Goal: Task Accomplishment & Management: Use online tool/utility

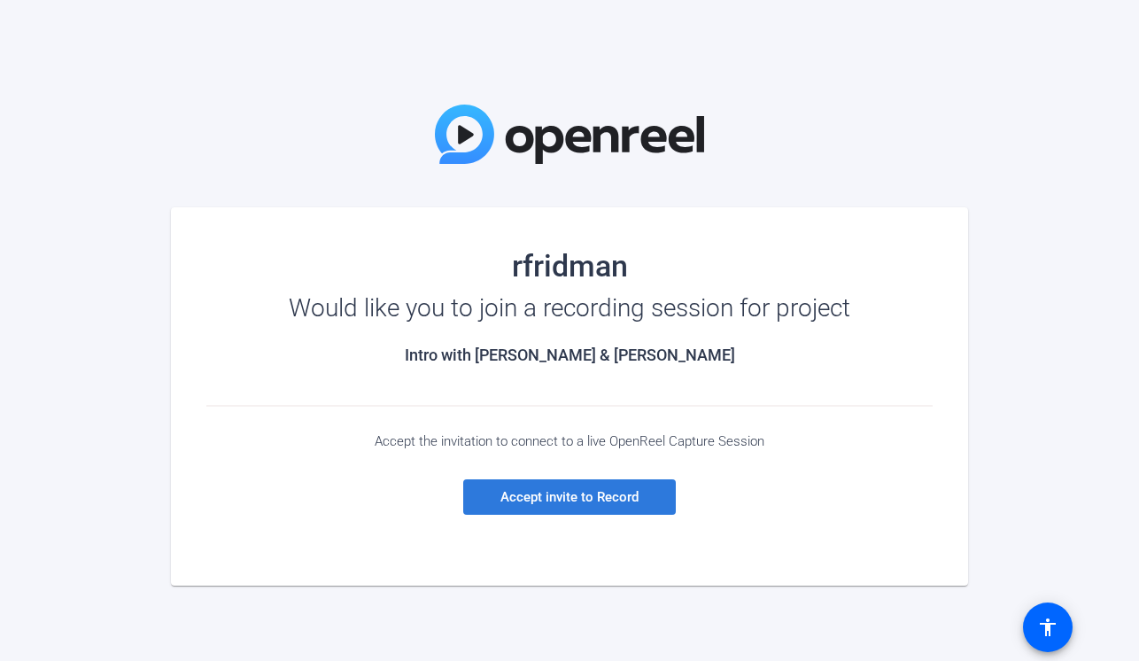
click at [564, 489] on span "Accept invite to Record" at bounding box center [569, 497] width 138 height 16
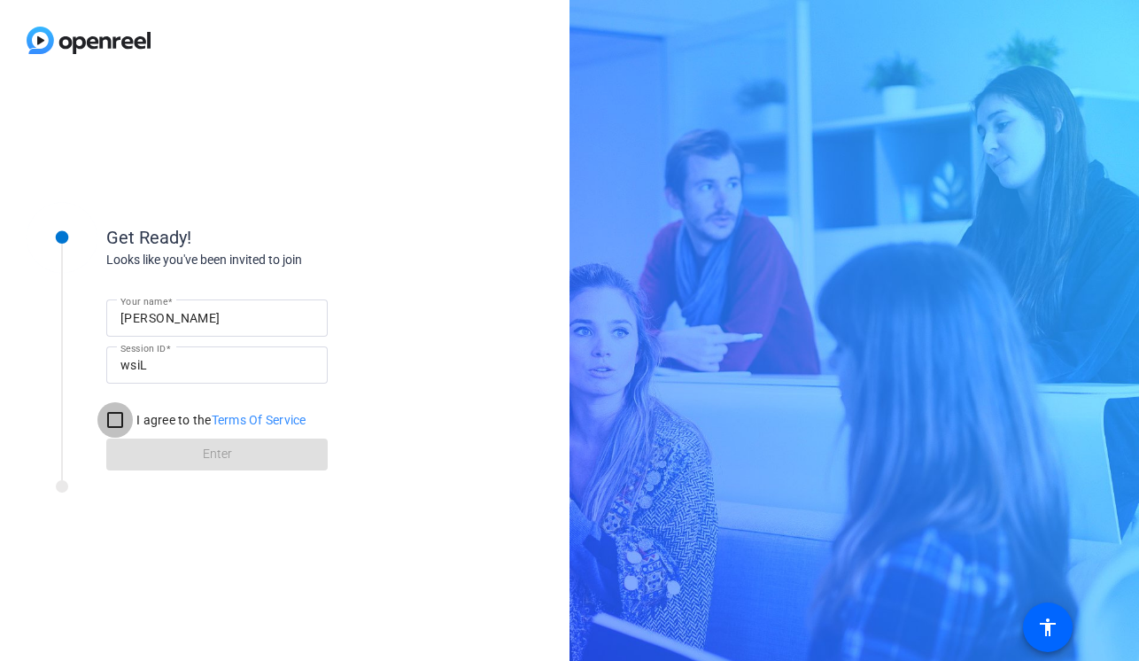
click at [118, 416] on input "I agree to the Terms Of Service" at bounding box center [114, 419] width 35 height 35
checkbox input "true"
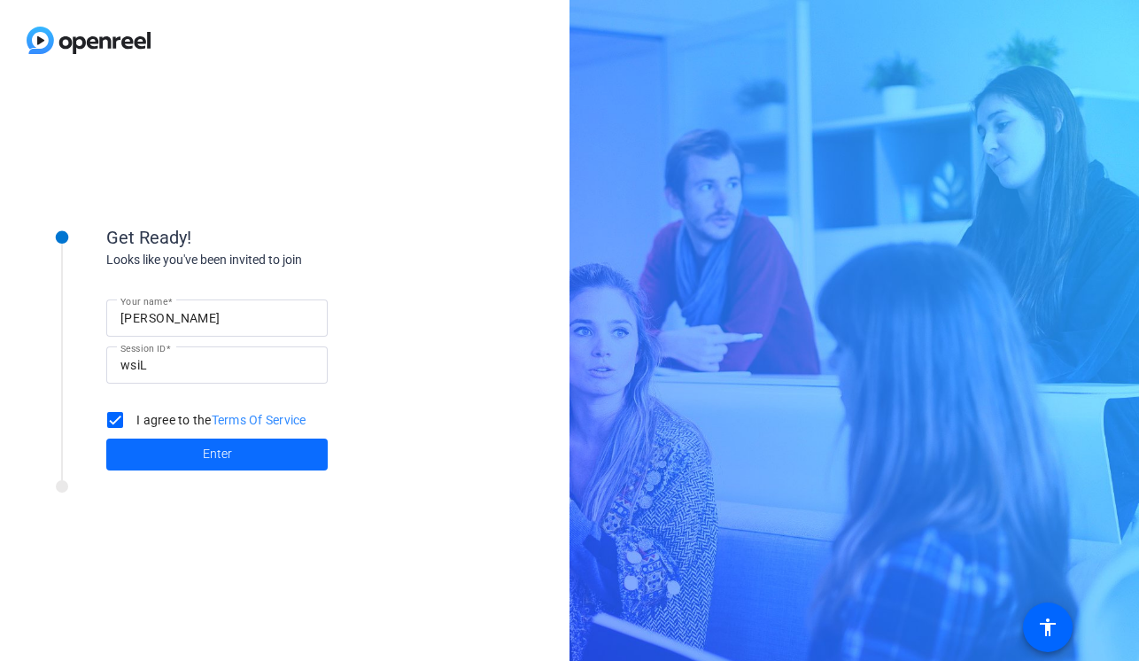
click at [189, 446] on span at bounding box center [216, 454] width 221 height 43
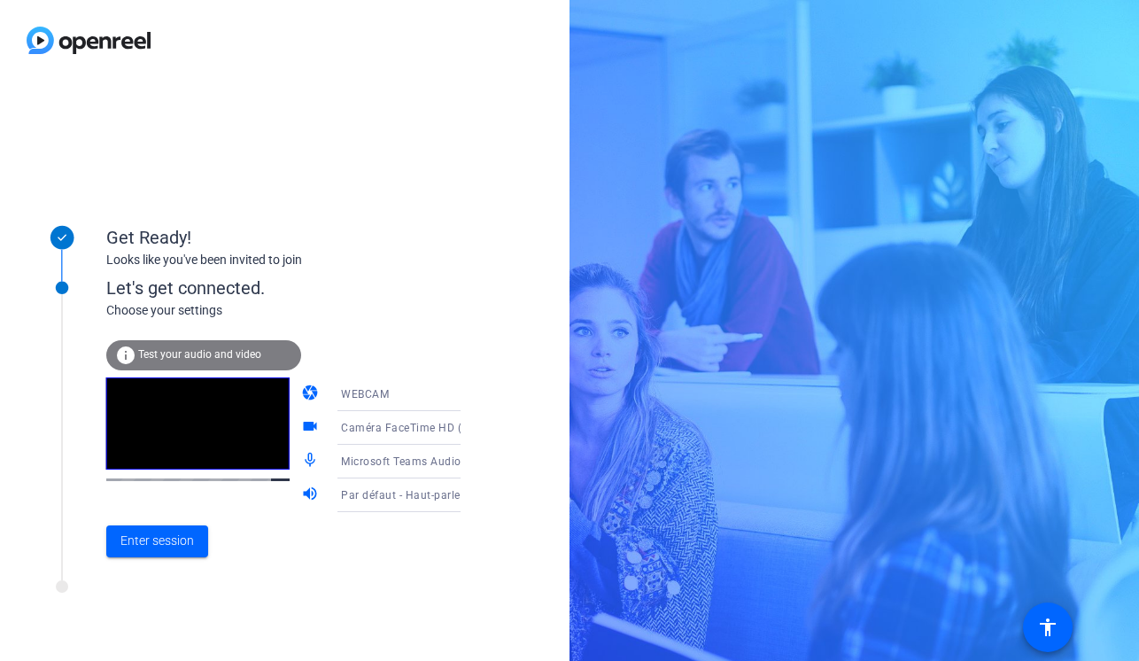
click at [220, 361] on div "info Test your audio and video" at bounding box center [203, 355] width 195 height 30
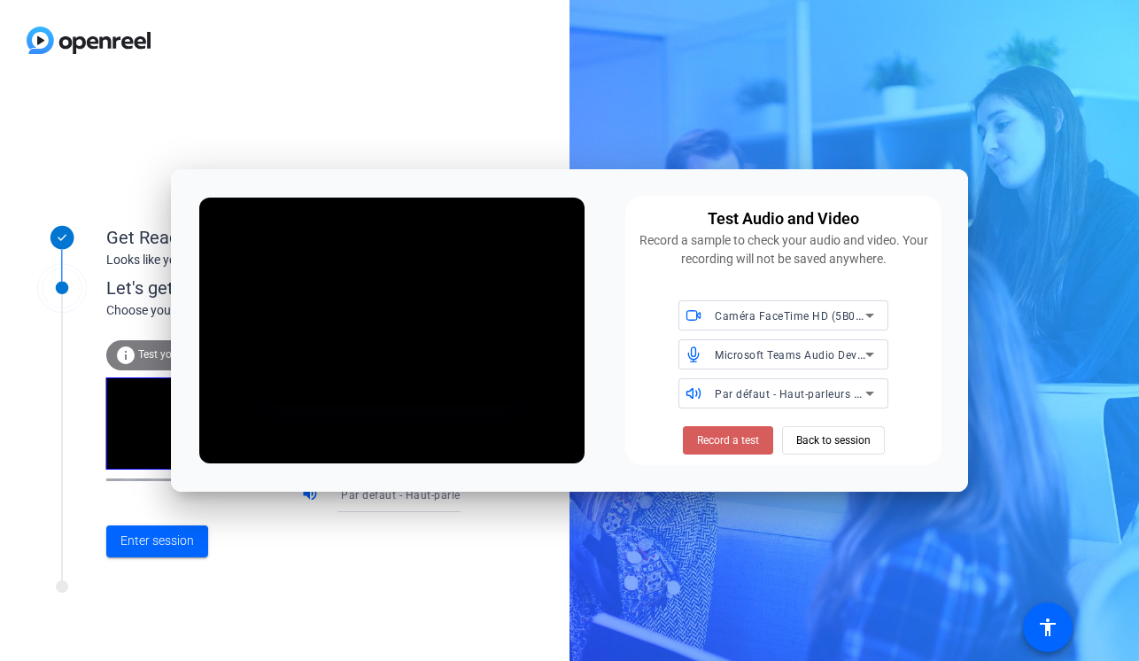
click at [709, 437] on span "Record a test" at bounding box center [728, 440] width 62 height 16
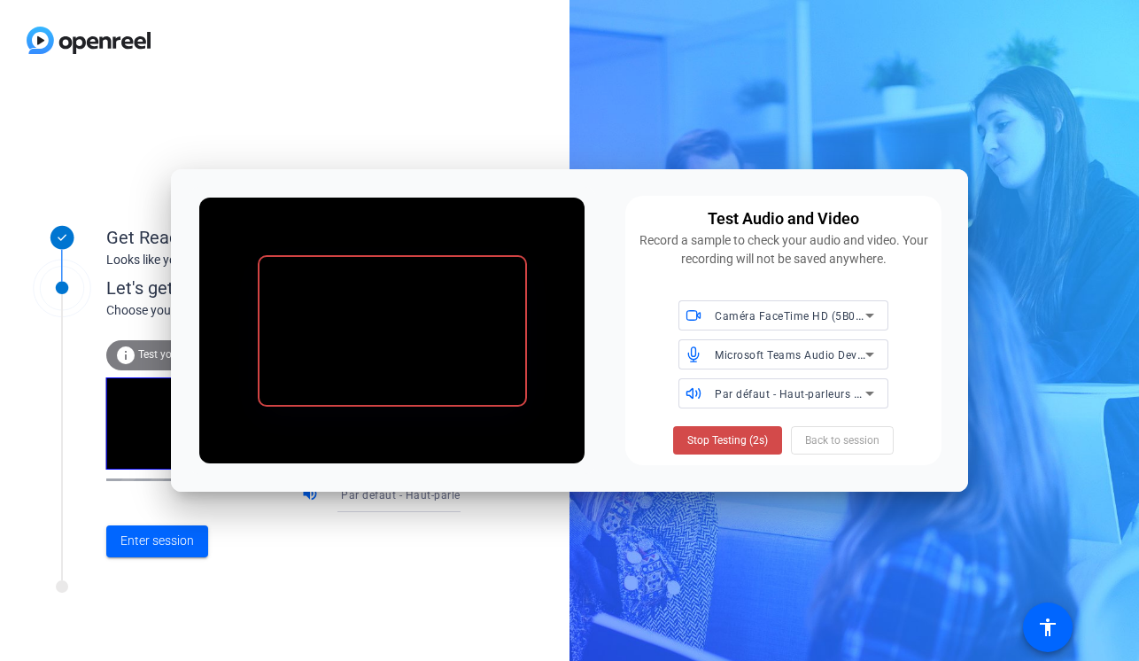
click at [738, 437] on span "Stop Testing (2s)" at bounding box center [727, 440] width 81 height 16
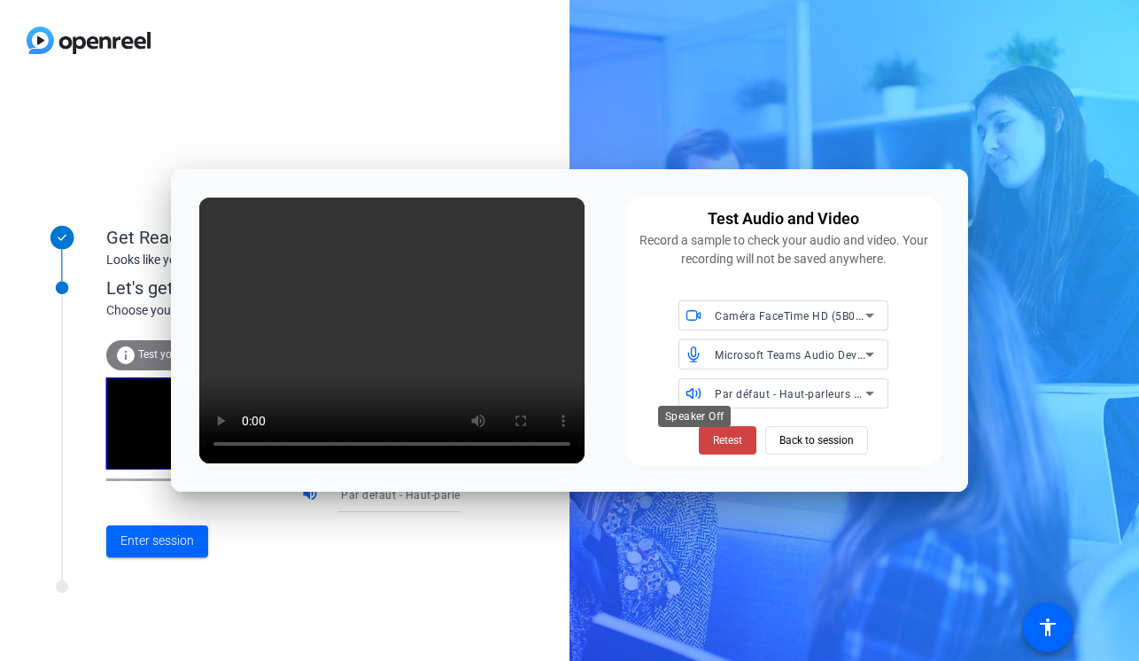
click at [709, 390] on span at bounding box center [694, 392] width 33 height 12
click at [715, 390] on span "Par défaut - Haut-parleurs MacBook Air (Built-in)" at bounding box center [840, 393] width 251 height 14
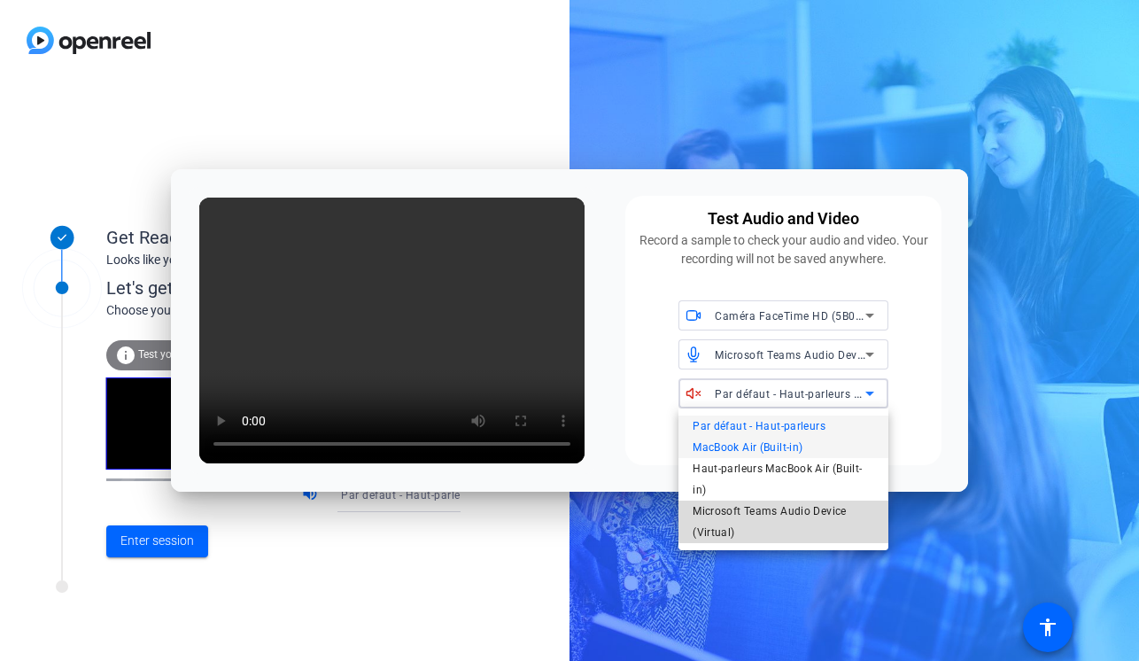
click at [803, 507] on span "Microsoft Teams Audio Device (Virtual)" at bounding box center [783, 521] width 182 height 43
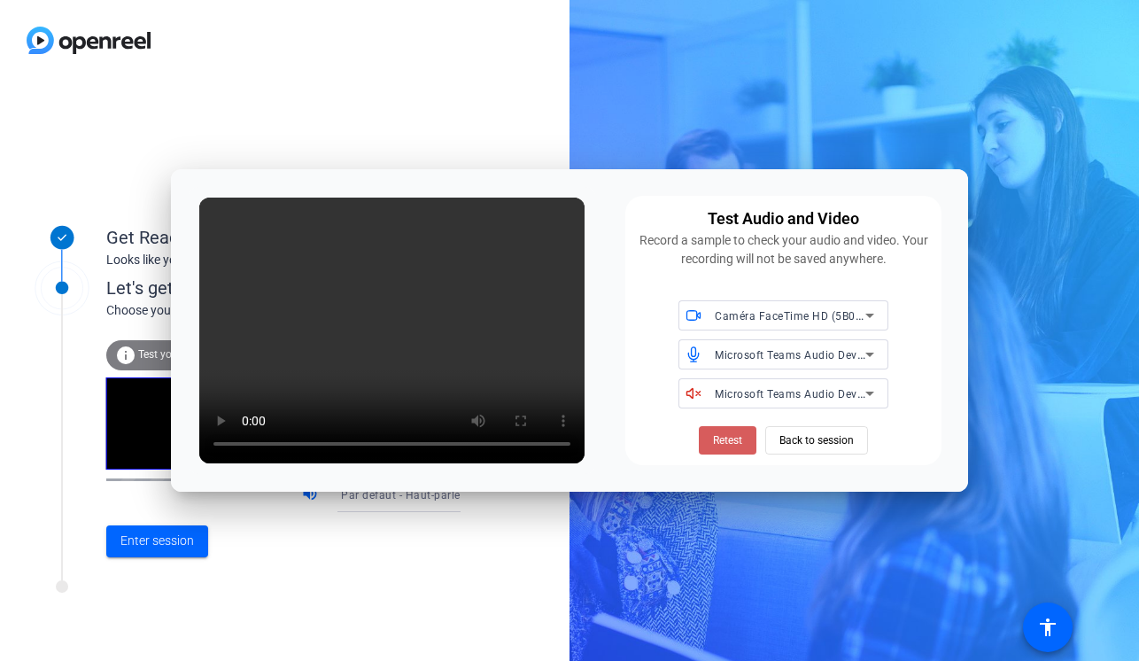
click at [719, 444] on span "Retest" at bounding box center [727, 440] width 29 height 16
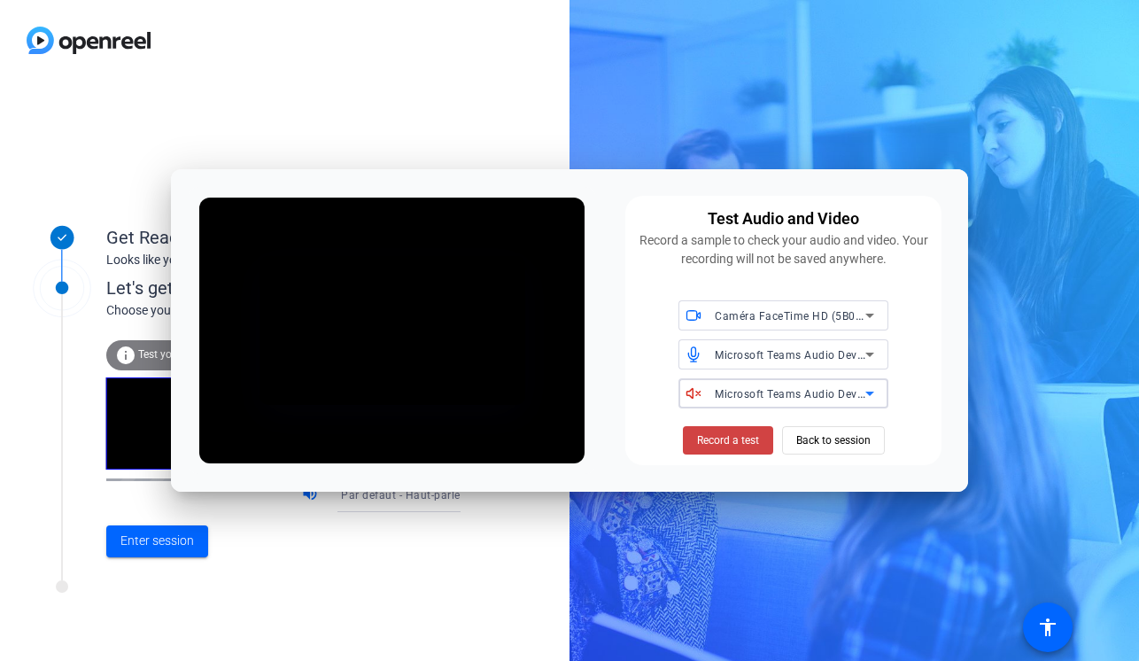
click at [870, 393] on icon at bounding box center [869, 393] width 9 height 4
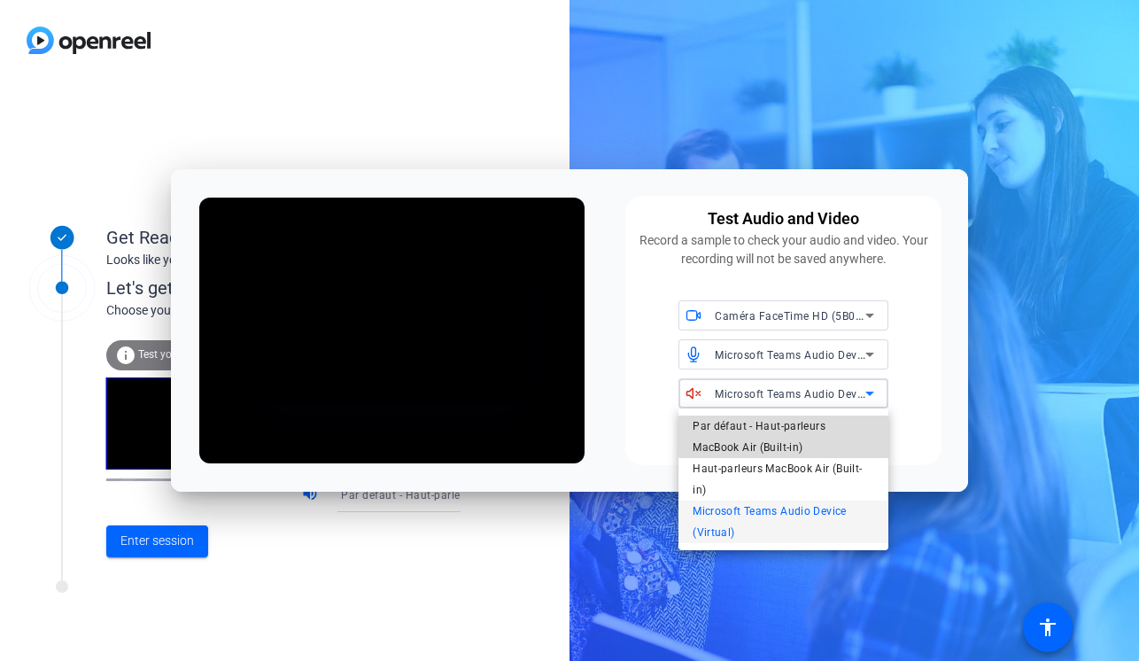
click at [839, 431] on span "Par défaut - Haut-parleurs MacBook Air (Built-in)" at bounding box center [783, 436] width 182 height 43
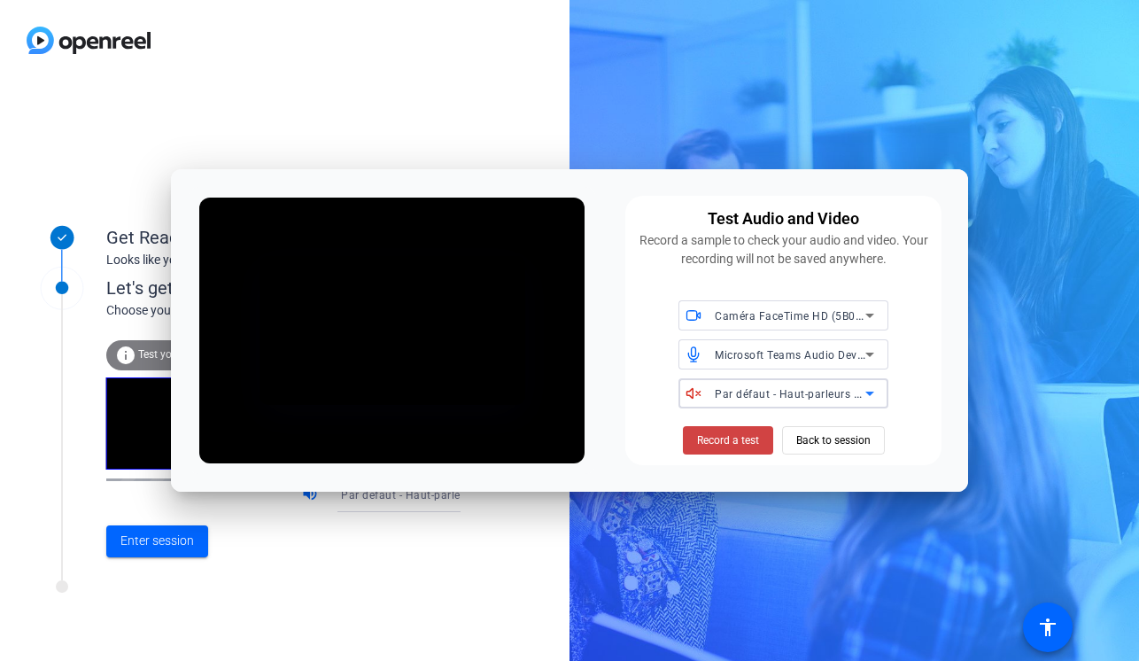
click at [810, 394] on span "Par défaut - Haut-parleurs MacBook Air (Built-in)" at bounding box center [840, 393] width 251 height 14
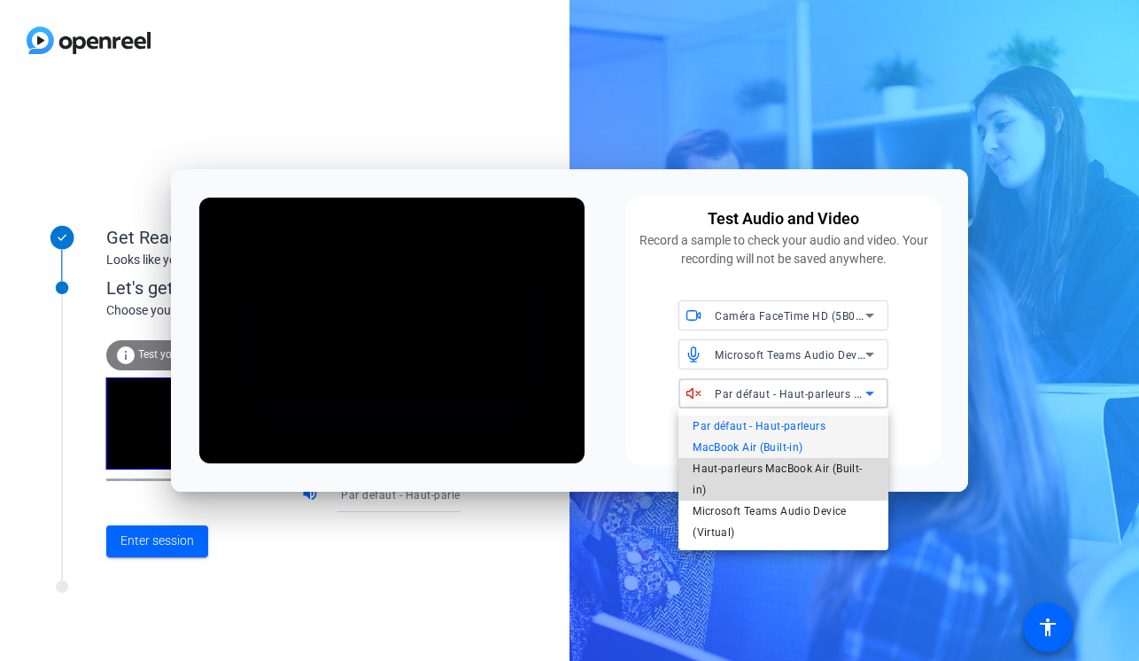
click at [790, 468] on span "Haut-parleurs MacBook Air (Built-in)" at bounding box center [783, 479] width 182 height 43
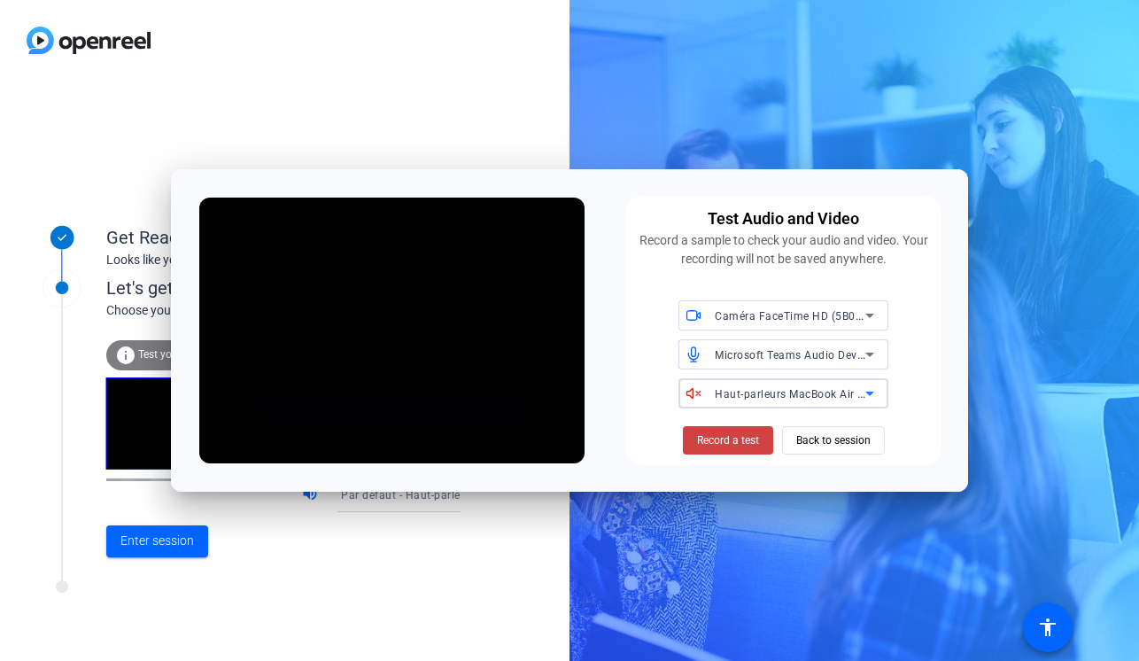
click at [797, 387] on span "Haut-parleurs MacBook Air (Built-in)" at bounding box center [808, 393] width 187 height 14
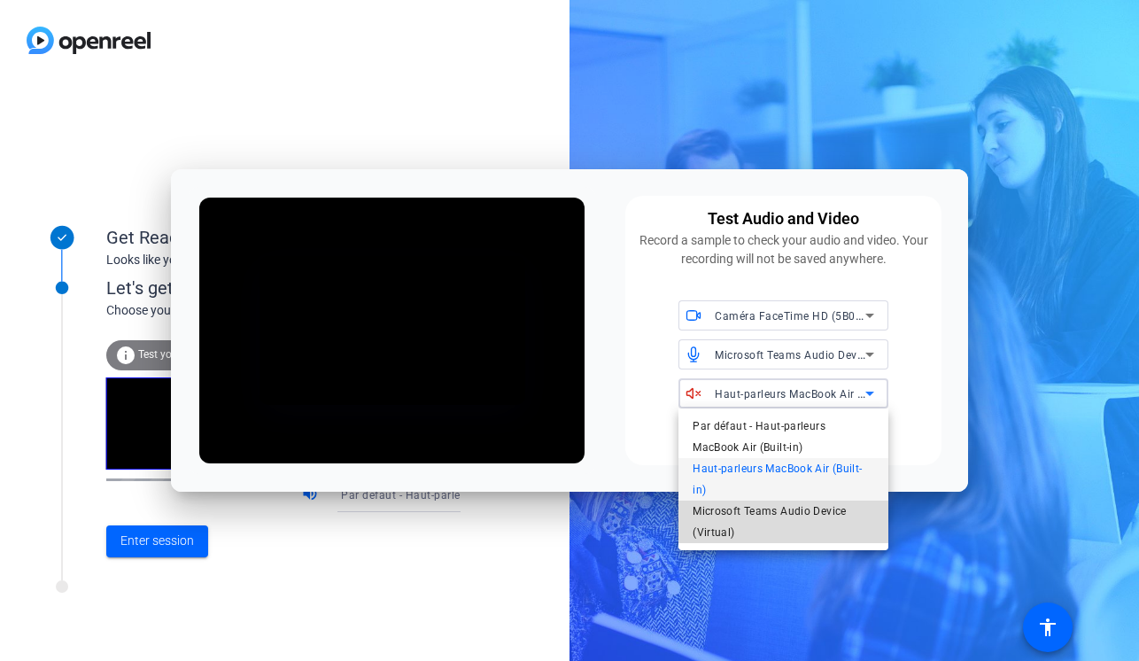
click at [792, 519] on span "Microsoft Teams Audio Device (Virtual)" at bounding box center [783, 521] width 182 height 43
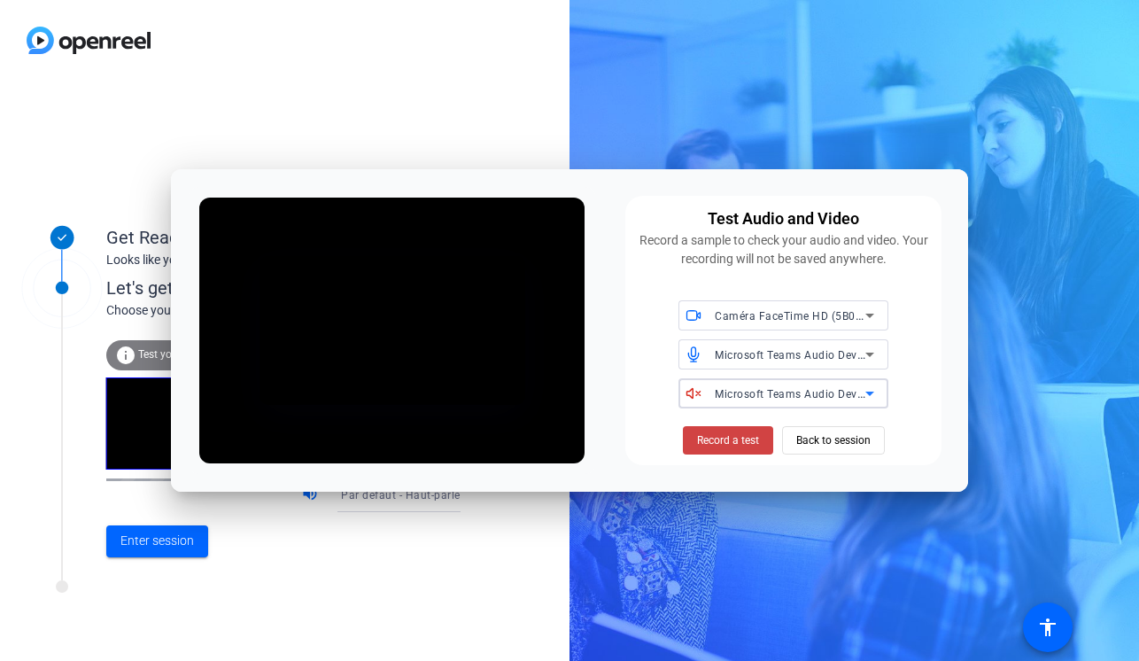
click at [767, 392] on span "Microsoft Teams Audio Device (Virtual)" at bounding box center [816, 393] width 203 height 14
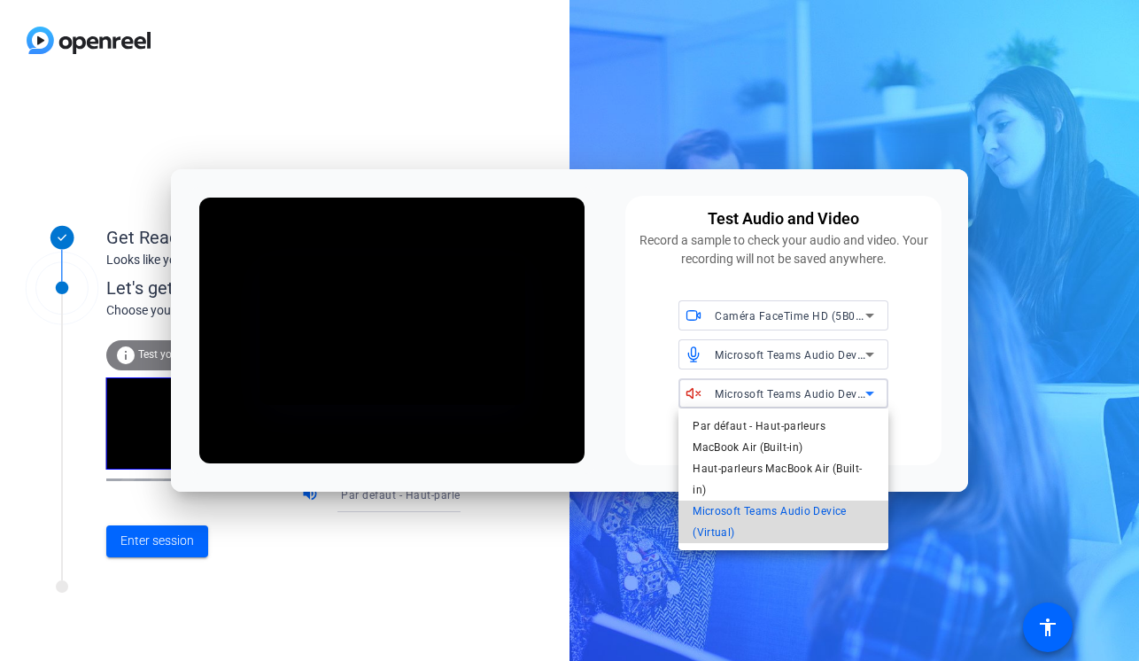
click at [754, 531] on span "Microsoft Teams Audio Device (Virtual)" at bounding box center [783, 521] width 182 height 43
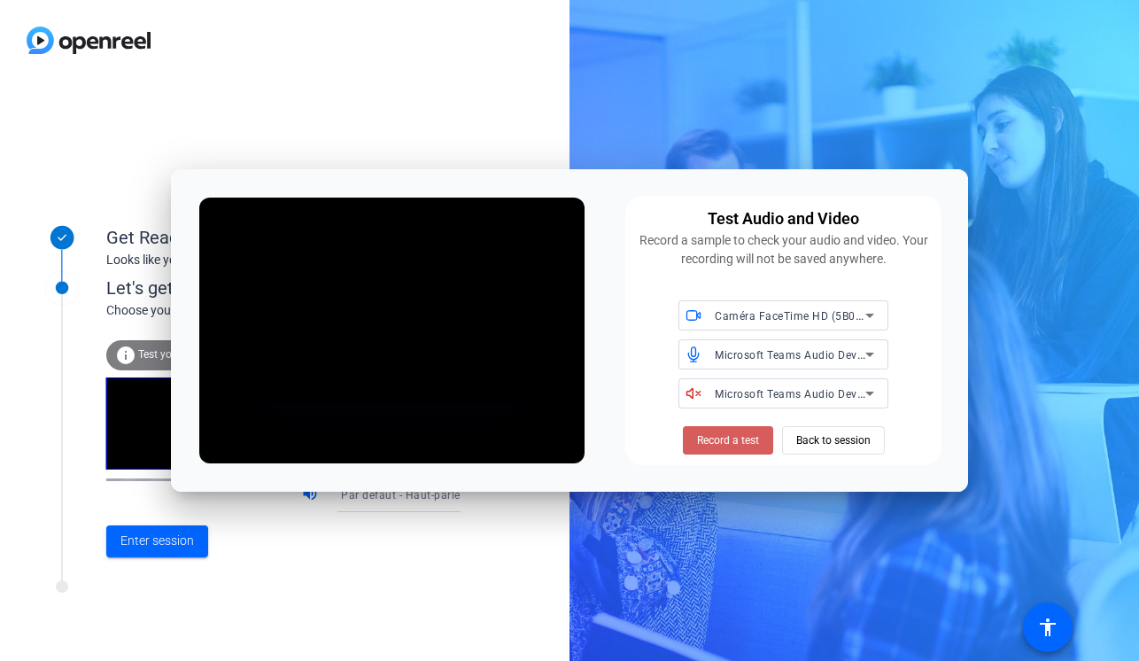
click at [728, 444] on span "Record a test" at bounding box center [728, 440] width 62 height 16
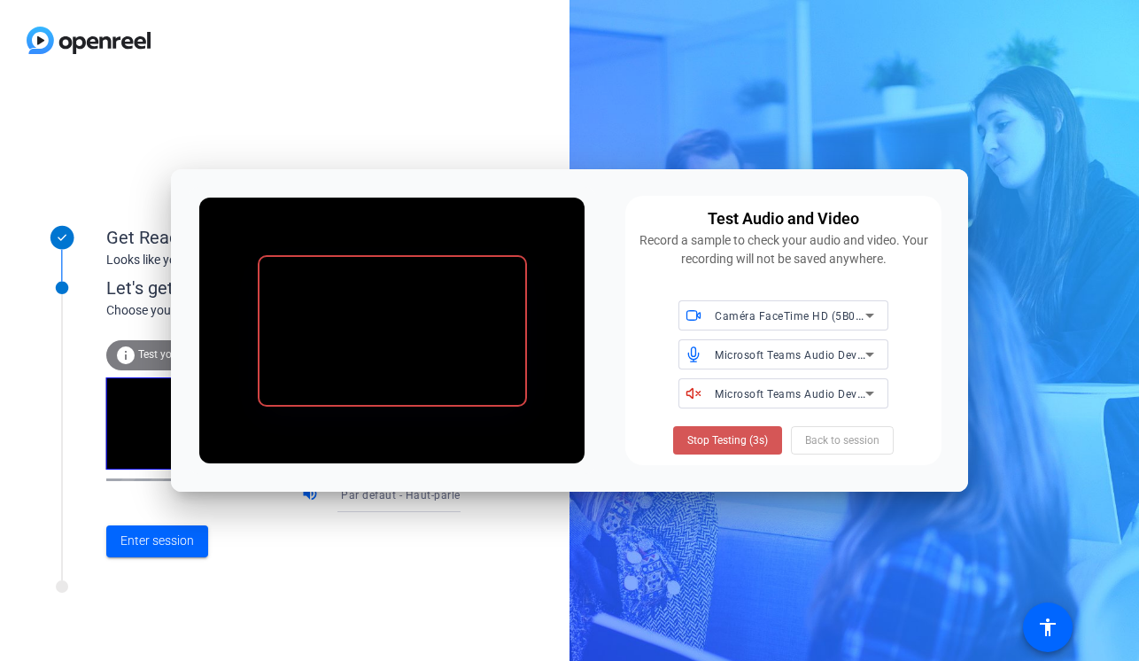
click at [728, 444] on span "Stop Testing (3s)" at bounding box center [727, 440] width 81 height 16
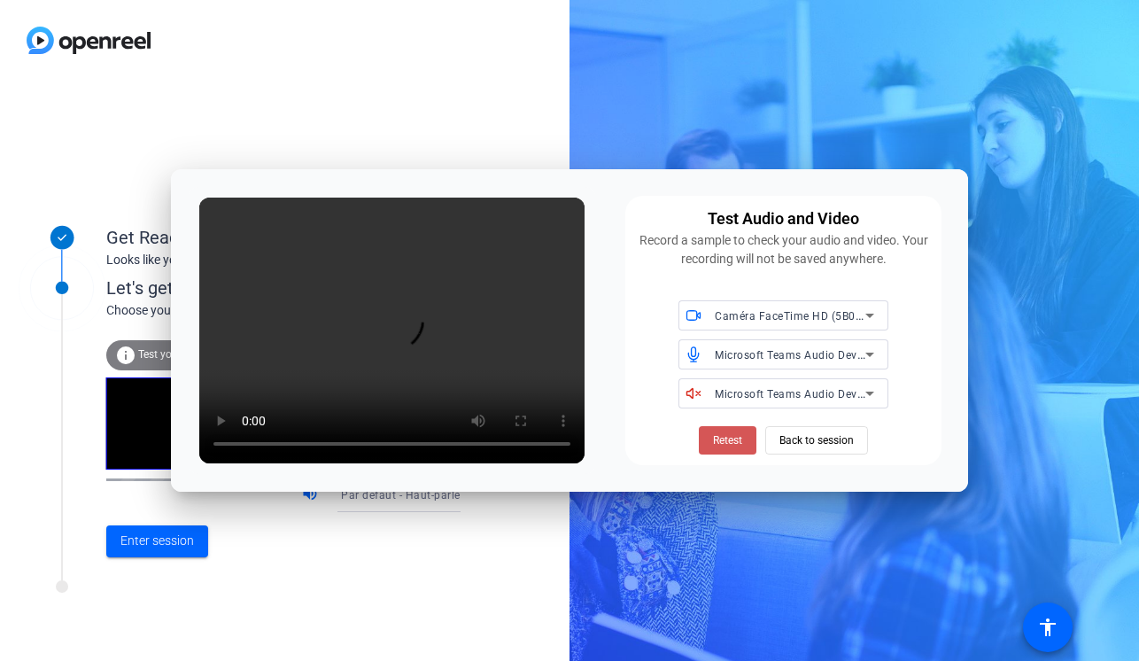
click at [728, 444] on span "Retest" at bounding box center [727, 440] width 29 height 16
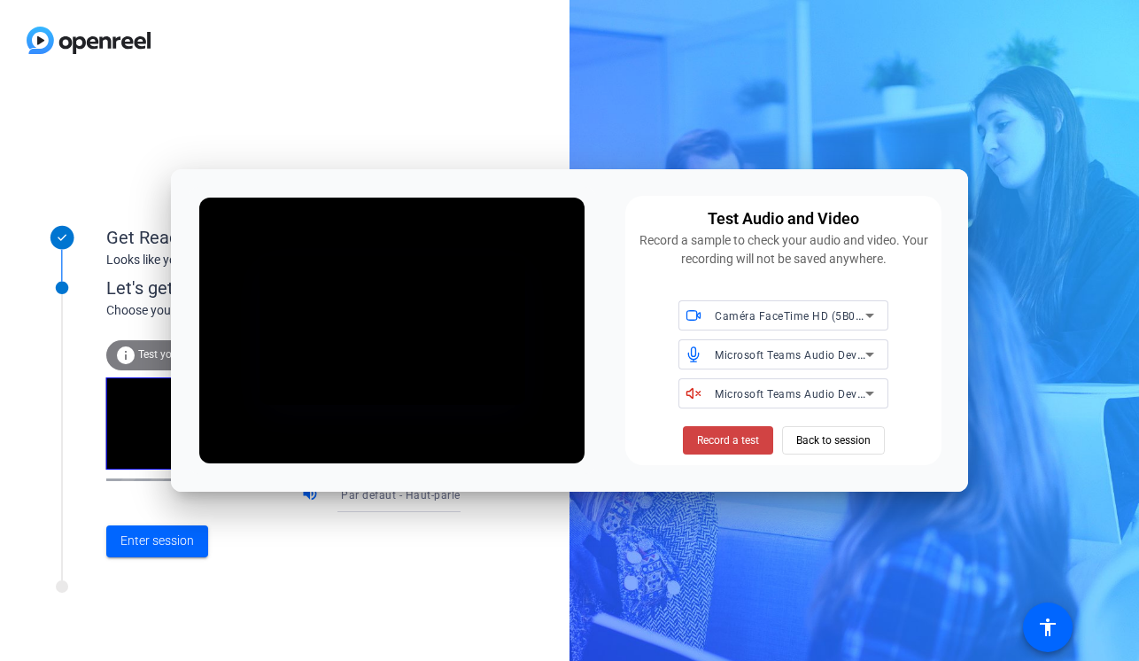
click at [728, 444] on span "Record a test" at bounding box center [728, 440] width 62 height 16
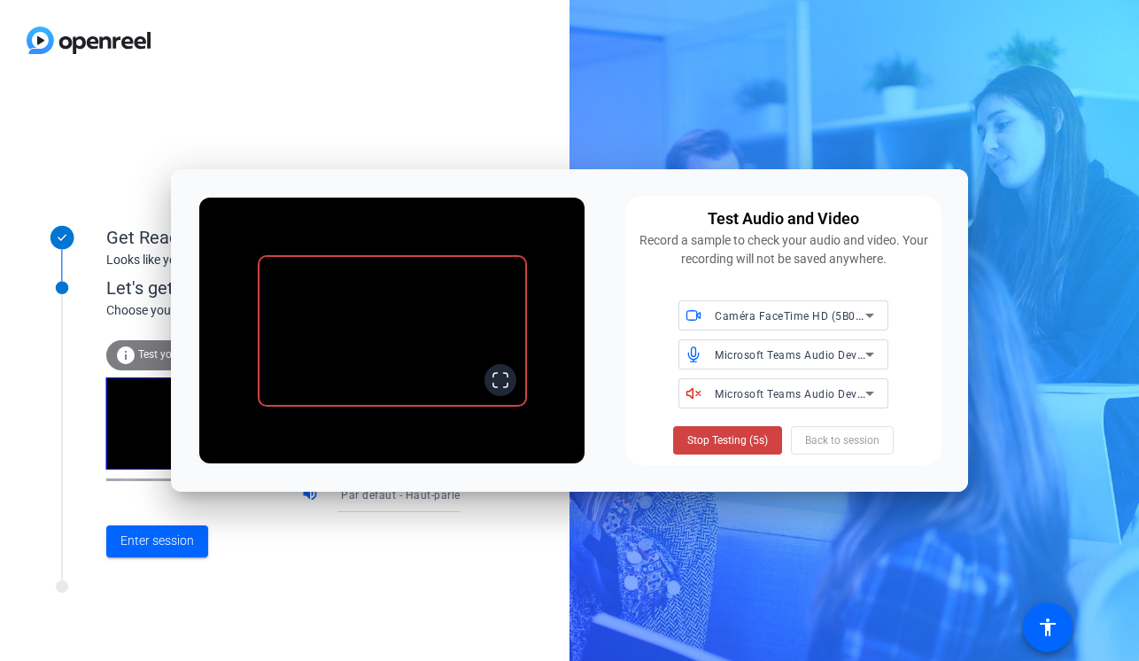
click at [500, 364] on video at bounding box center [392, 331] width 266 height 148
click at [709, 428] on span at bounding box center [727, 440] width 109 height 43
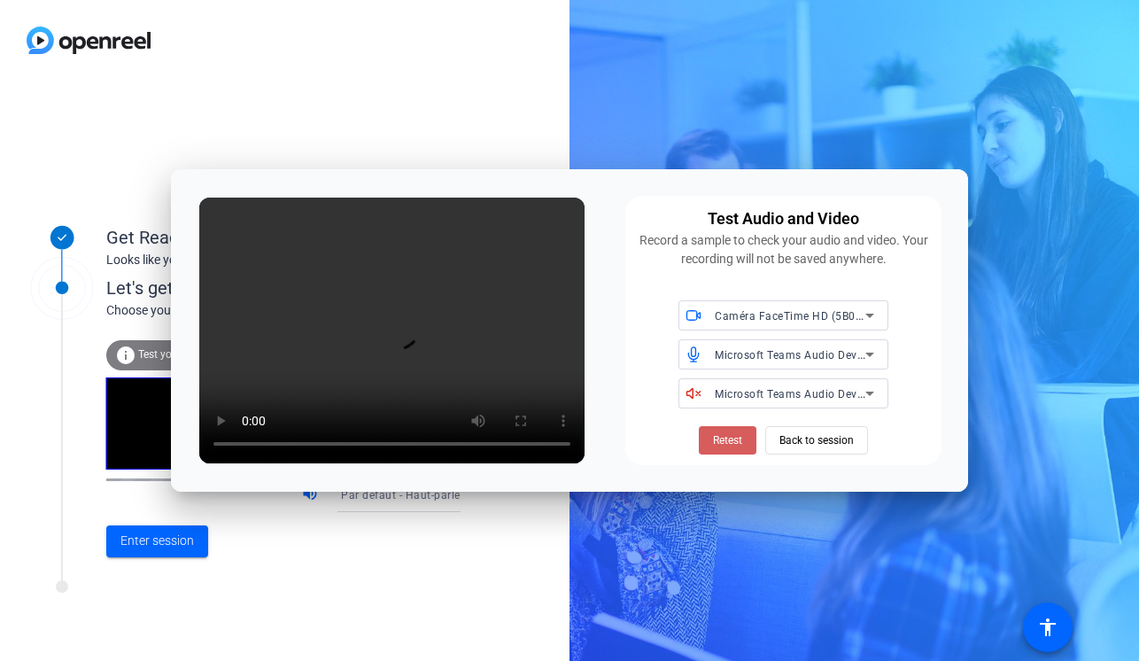
click at [728, 440] on span "Retest" at bounding box center [727, 440] width 29 height 16
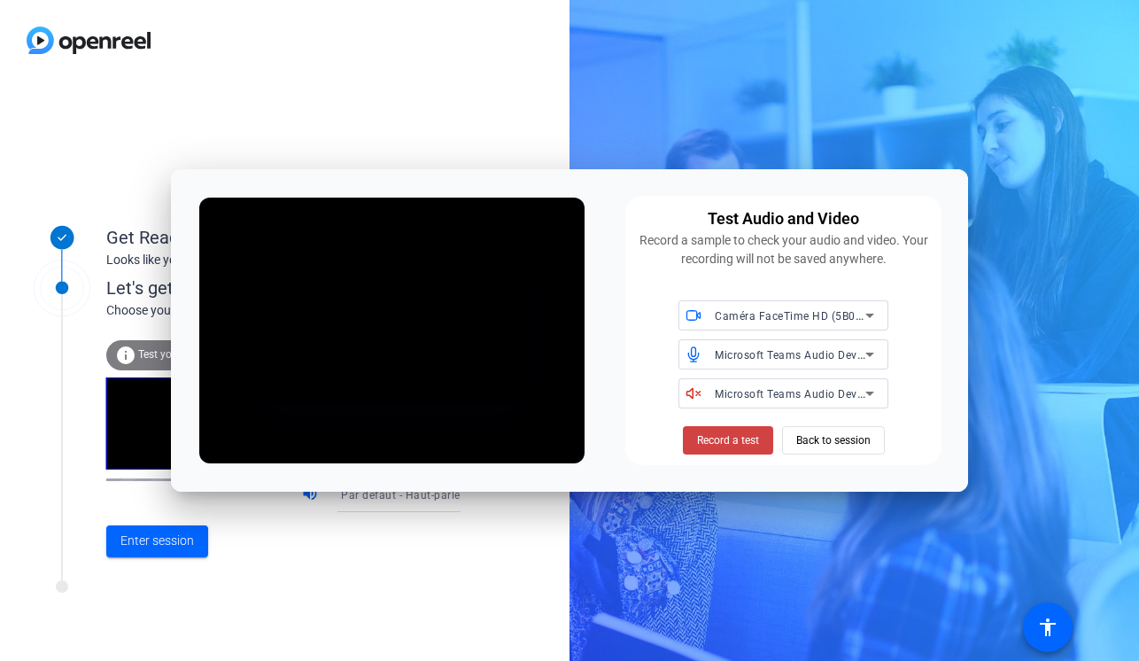
click at [728, 440] on span "Record a test" at bounding box center [728, 440] width 62 height 16
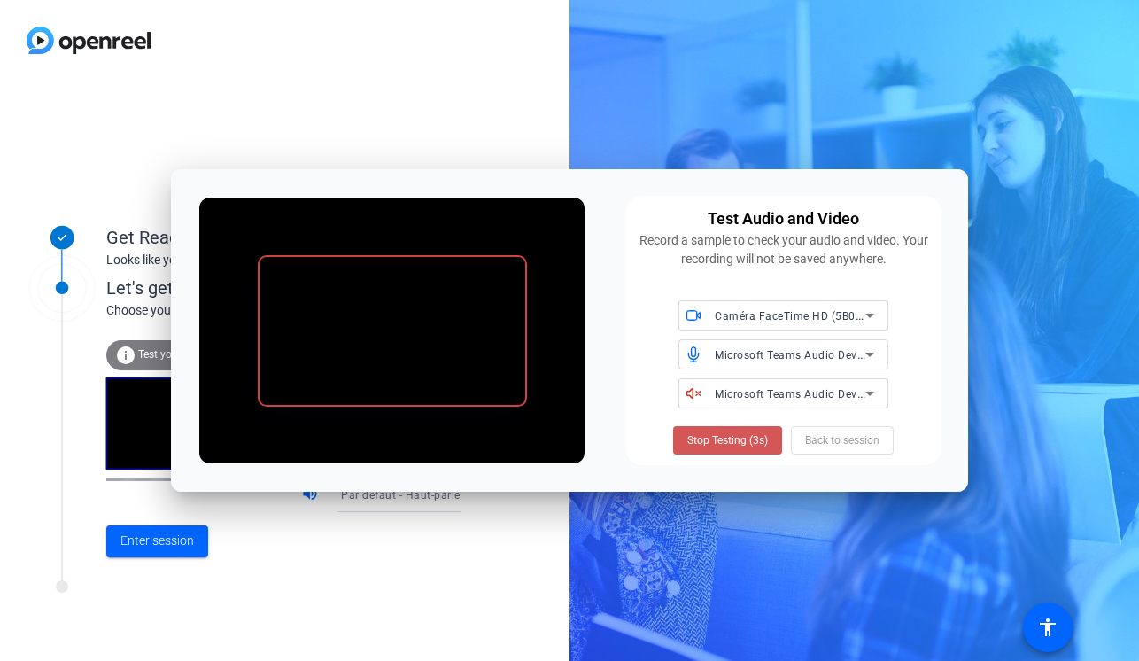
click at [728, 440] on span "Stop Testing (3s)" at bounding box center [727, 440] width 81 height 16
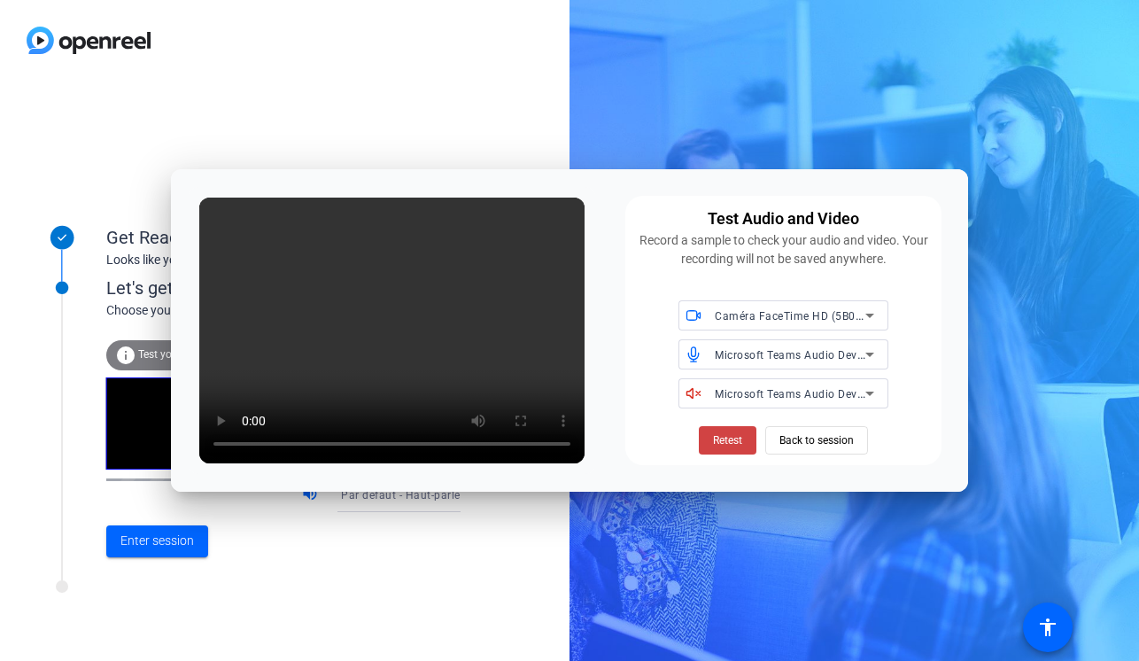
click at [750, 400] on div "Microsoft Teams Audio Device (Virtual)" at bounding box center [790, 394] width 151 height 22
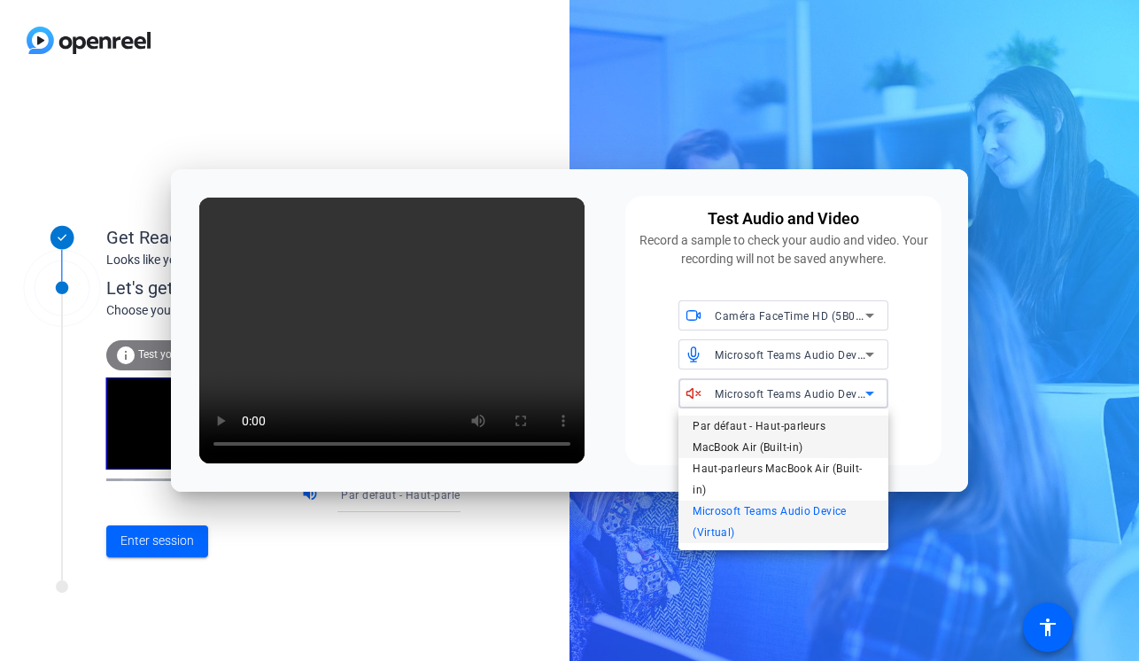
click at [752, 421] on span "Par défaut - Haut-parleurs MacBook Air (Built-in)" at bounding box center [783, 436] width 182 height 43
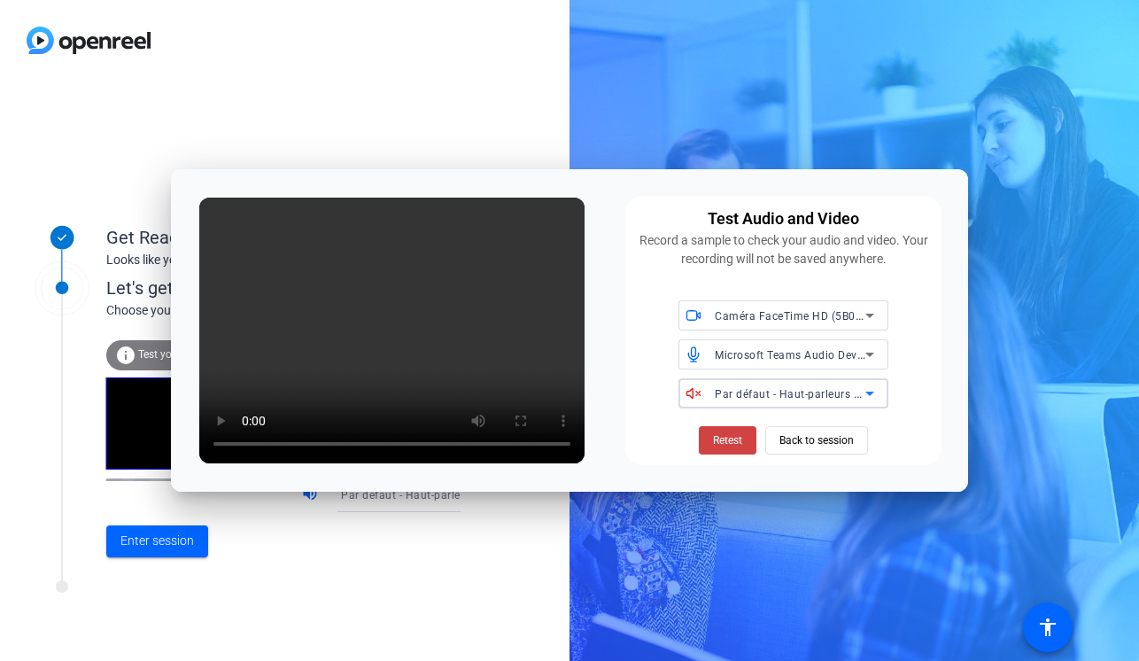
click at [751, 396] on span "Par défaut - Haut-parleurs MacBook Air (Built-in)" at bounding box center [840, 393] width 251 height 14
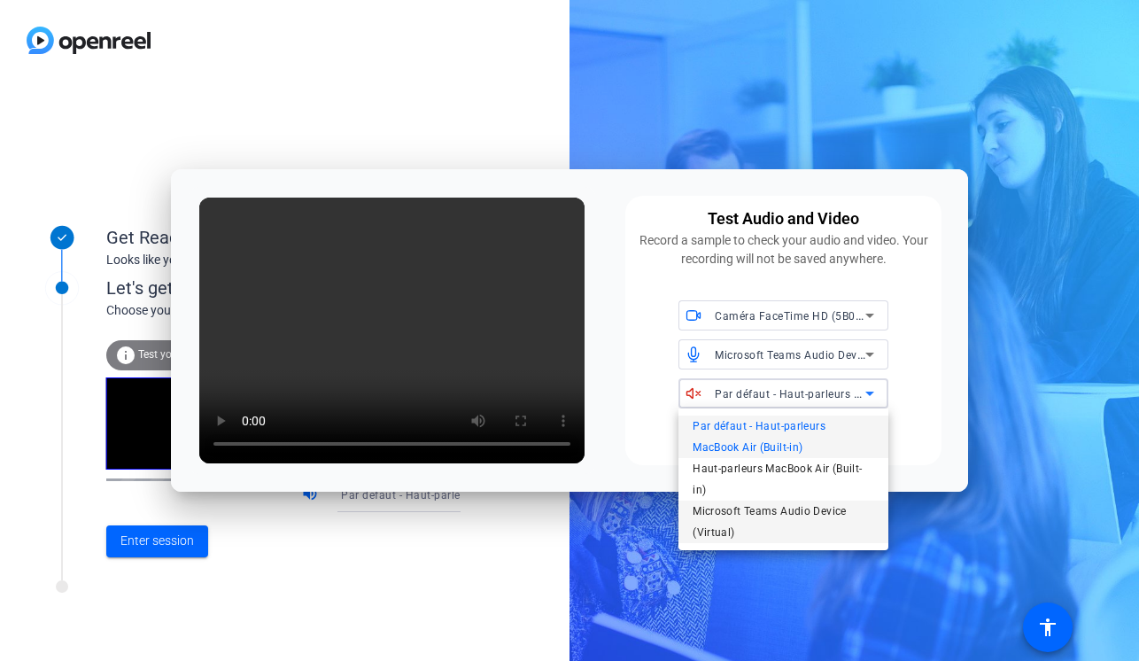
click at [787, 506] on span "Microsoft Teams Audio Device (Virtual)" at bounding box center [783, 521] width 182 height 43
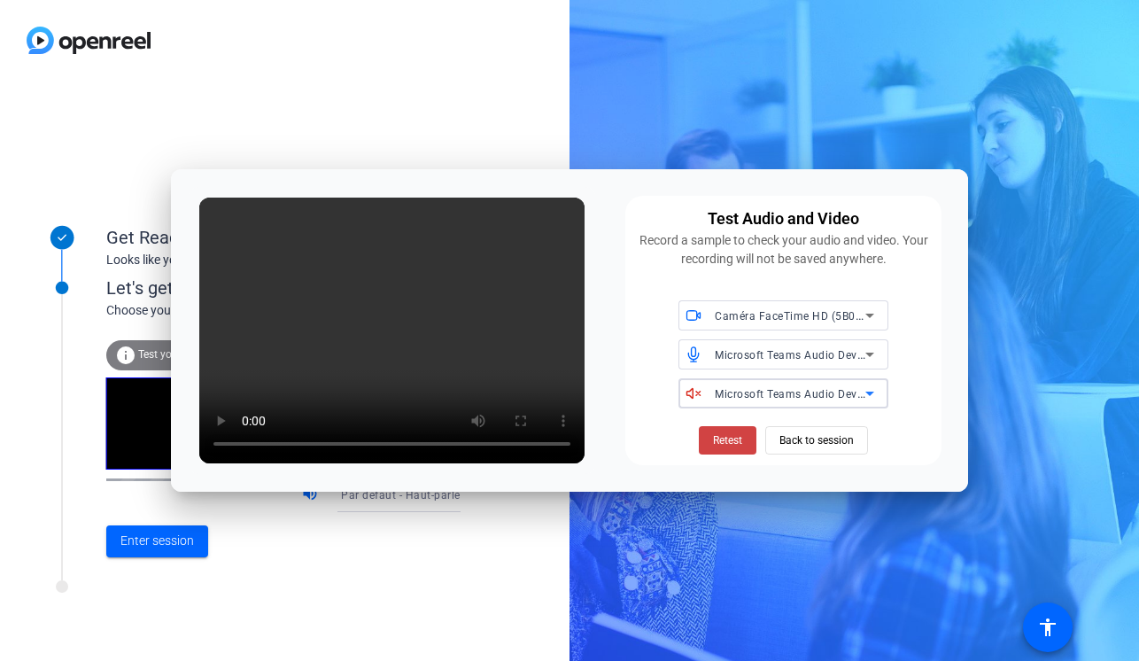
click at [777, 397] on span "Microsoft Teams Audio Device (Virtual)" at bounding box center [816, 393] width 203 height 14
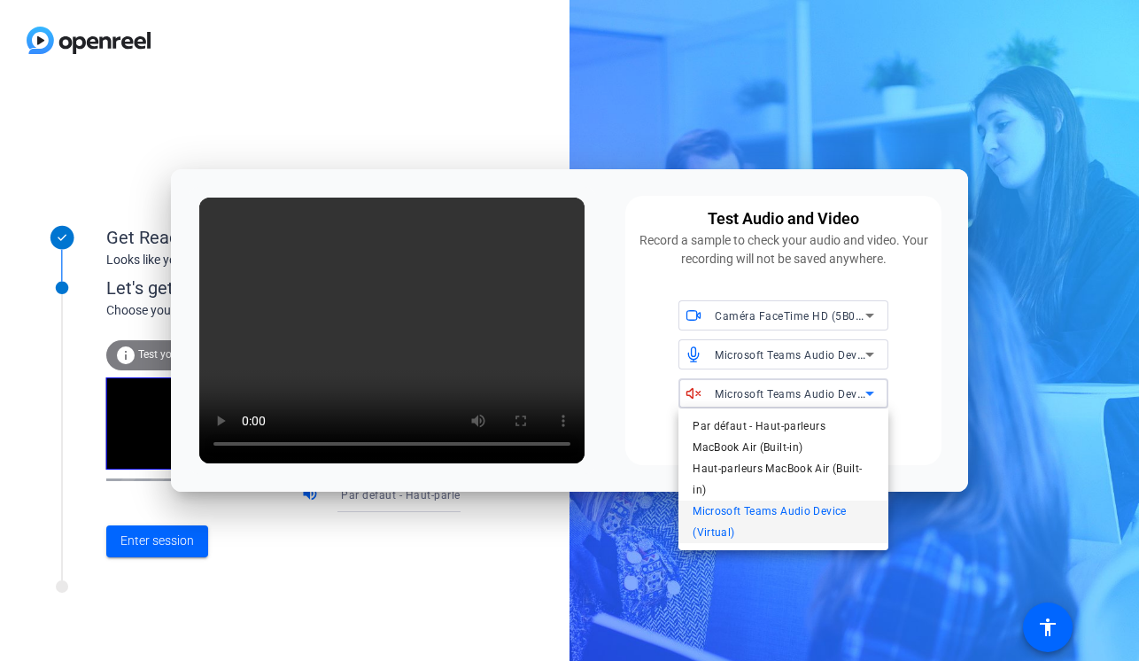
click at [468, 424] on div at bounding box center [569, 330] width 1139 height 661
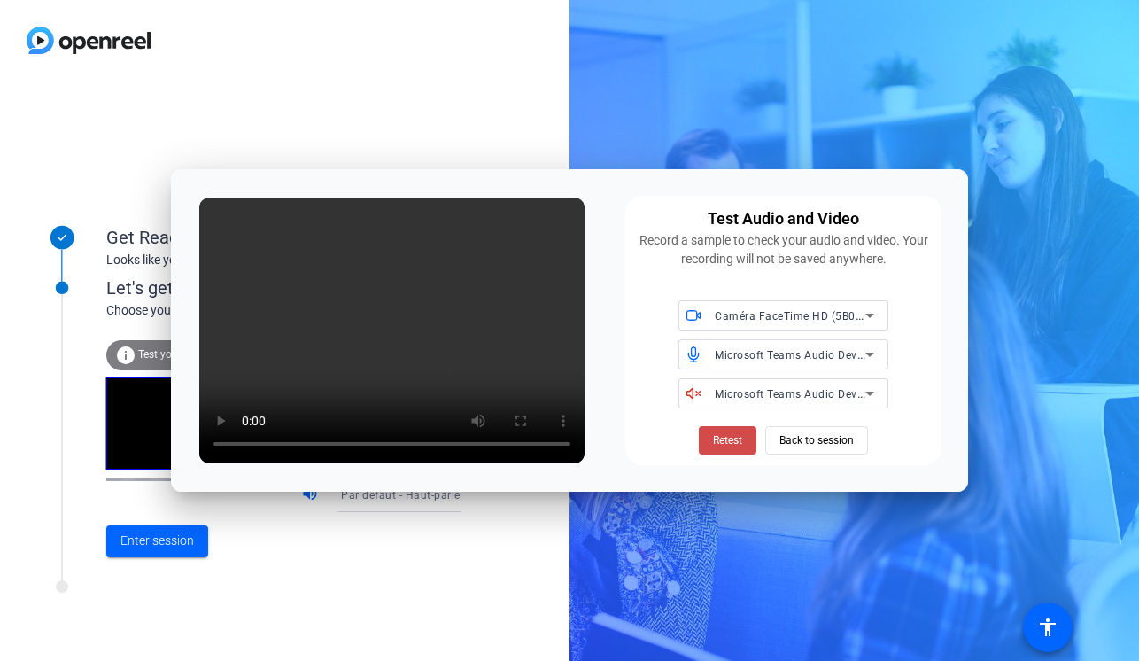
click at [730, 441] on span "Retest" at bounding box center [727, 440] width 29 height 16
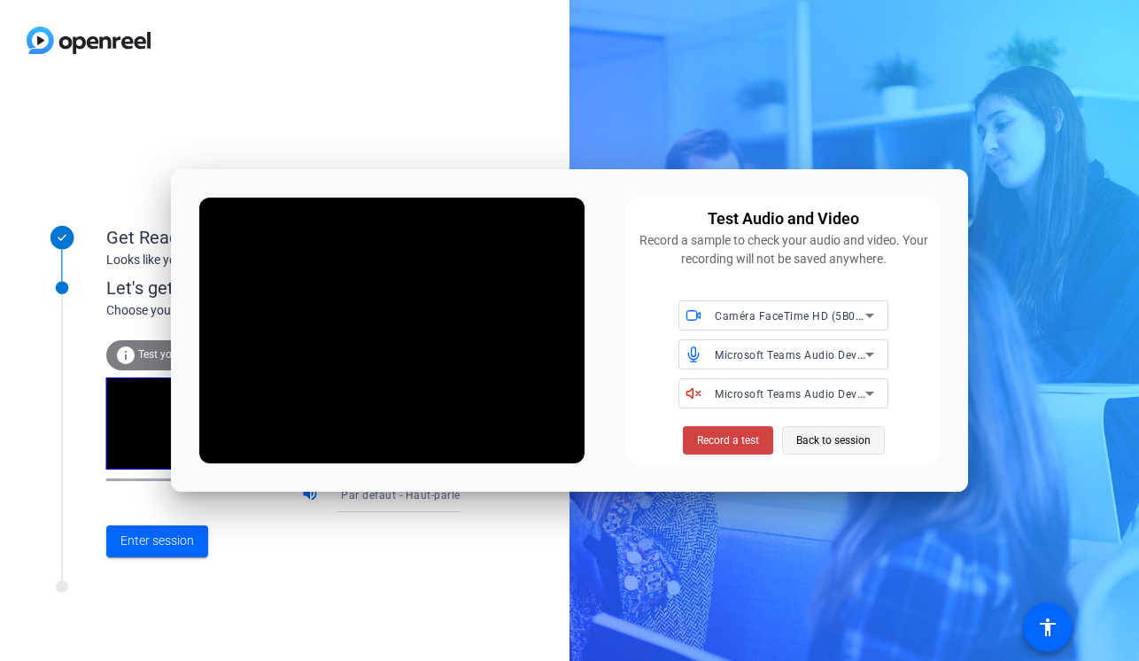
click at [822, 444] on span "Back to session" at bounding box center [833, 440] width 74 height 34
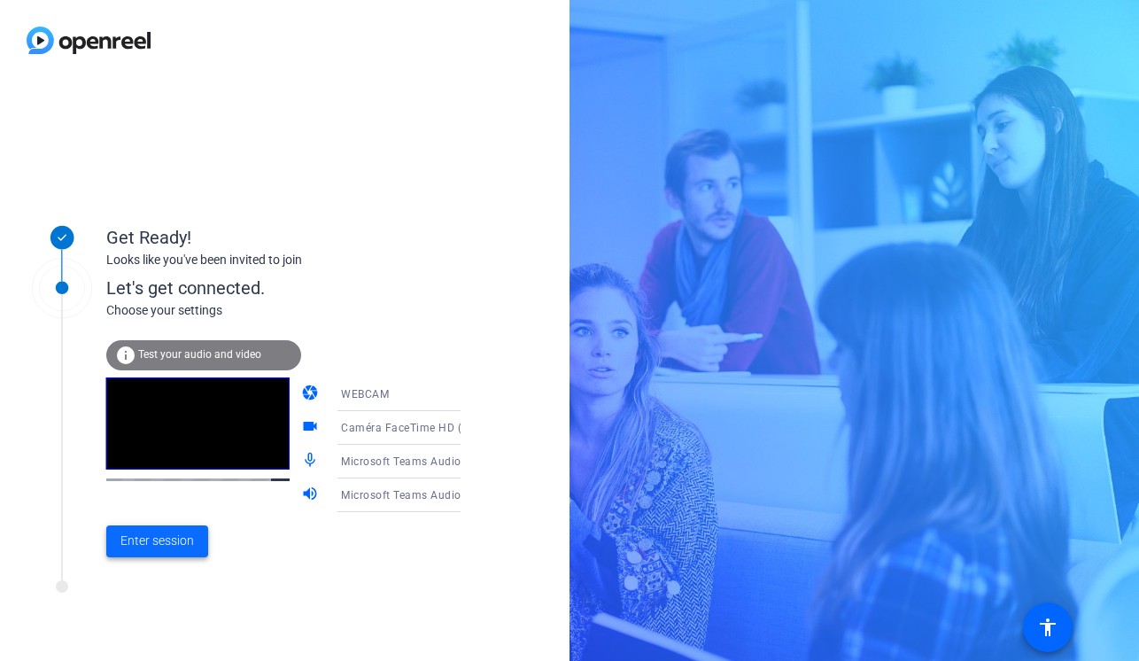
click at [168, 543] on span "Enter session" at bounding box center [156, 540] width 73 height 19
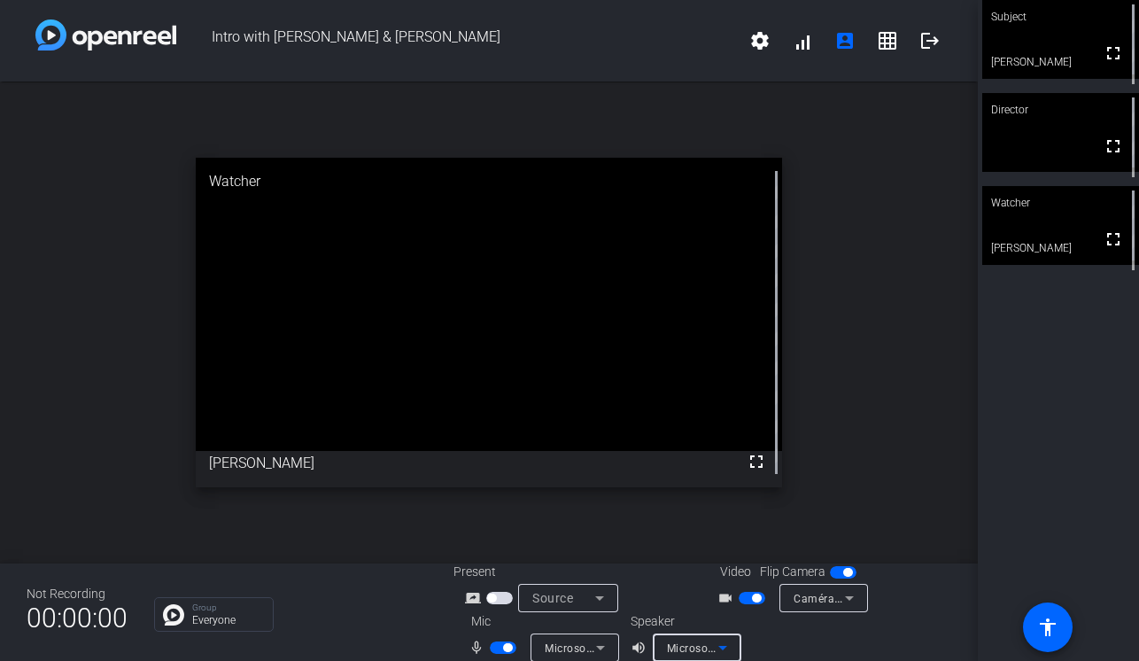
click at [694, 645] on span "Microsoft Teams Audio Device (Virtual)" at bounding box center [768, 647] width 203 height 14
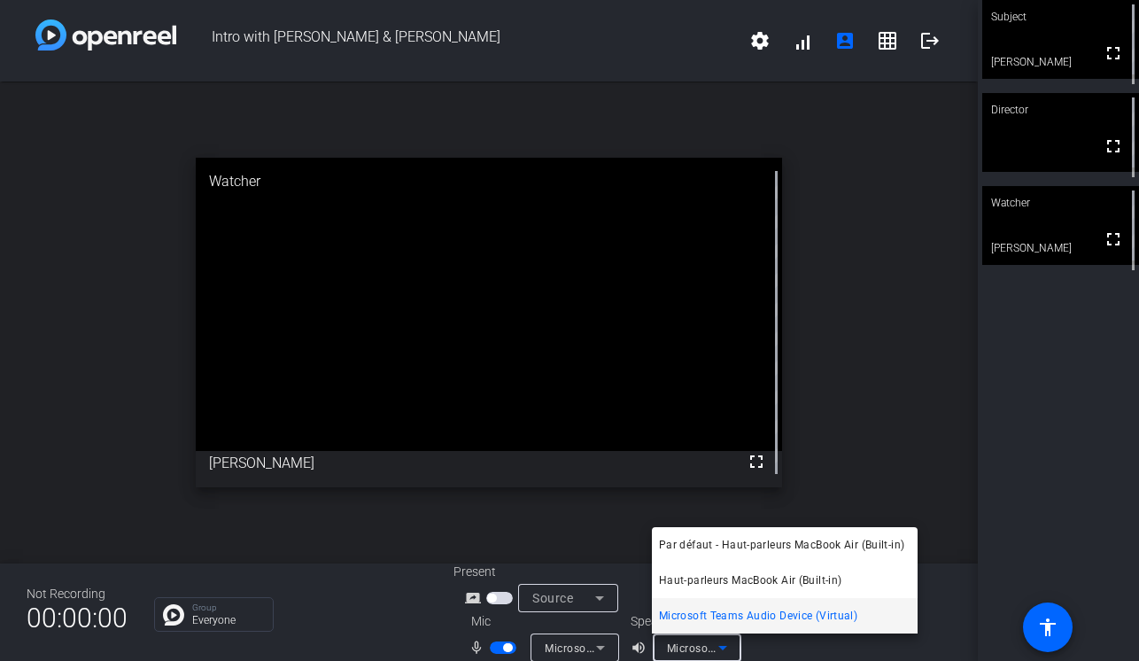
click at [694, 645] on div at bounding box center [569, 330] width 1139 height 661
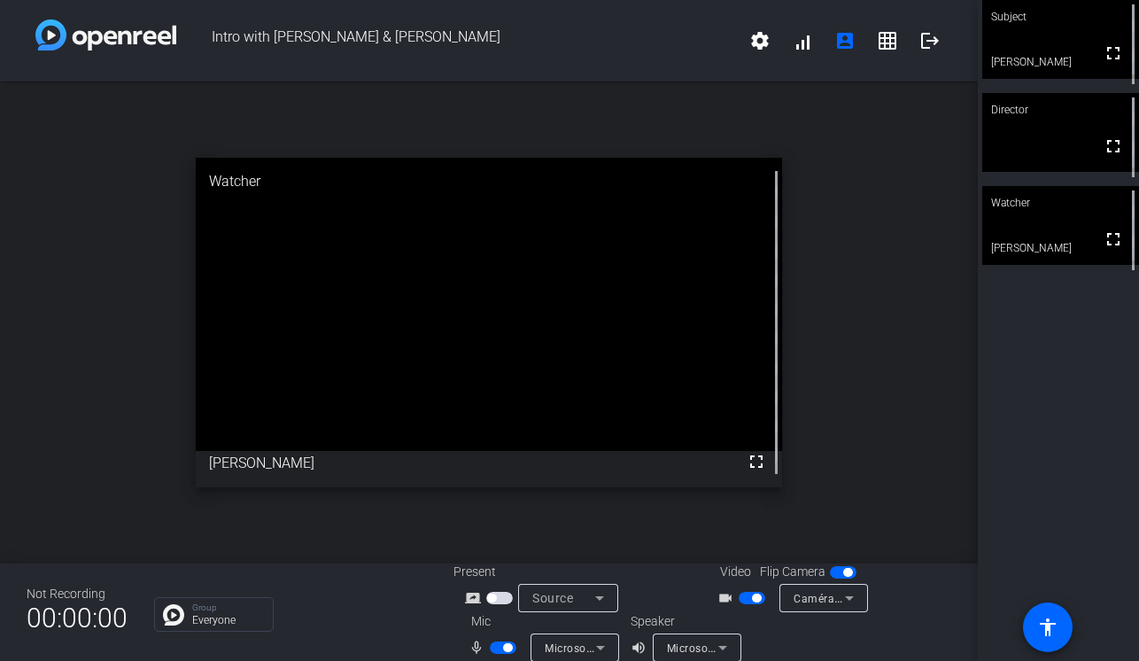
click at [565, 602] on span "Source" at bounding box center [552, 598] width 41 height 14
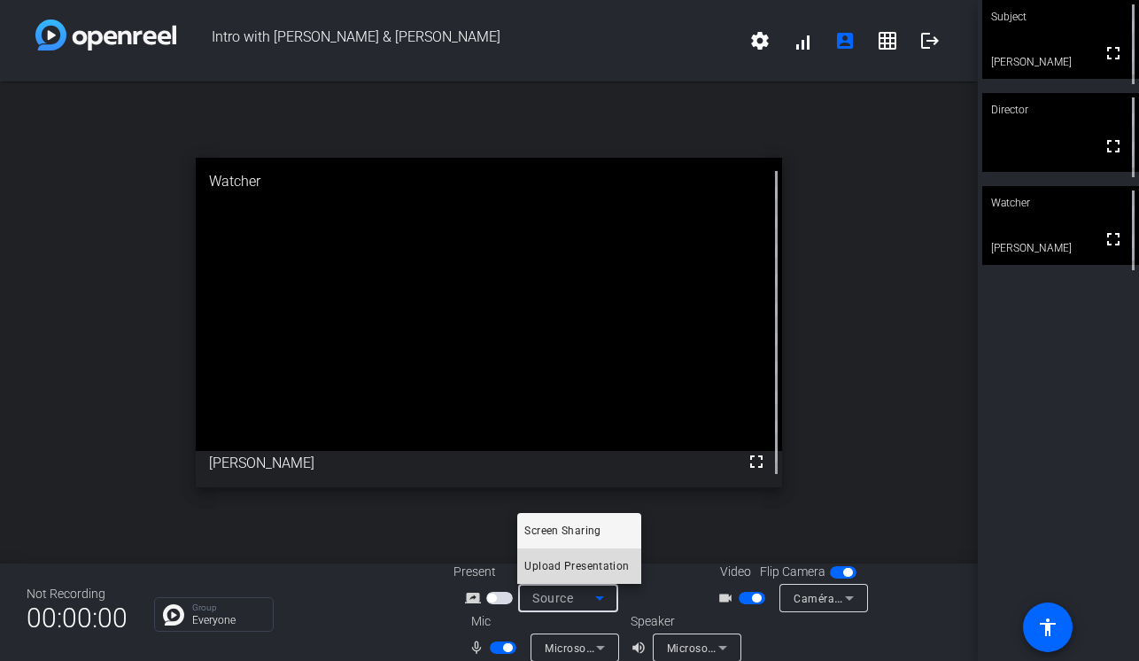
click at [564, 569] on span "Upload Presentation" at bounding box center [576, 565] width 104 height 21
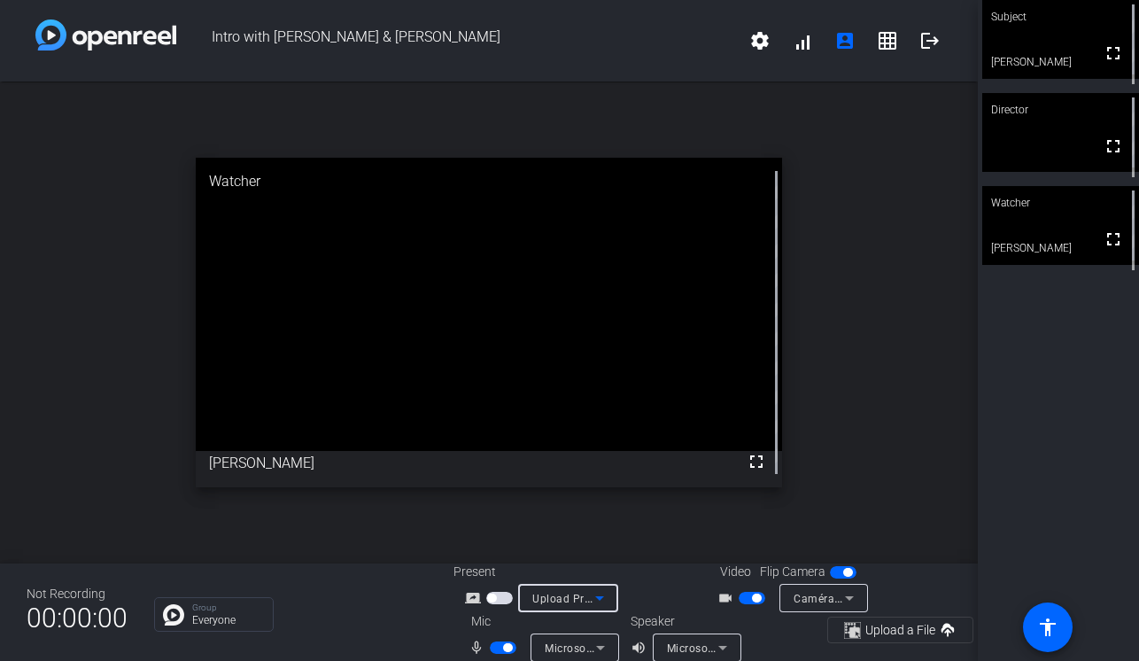
click at [599, 599] on icon at bounding box center [599, 598] width 9 height 4
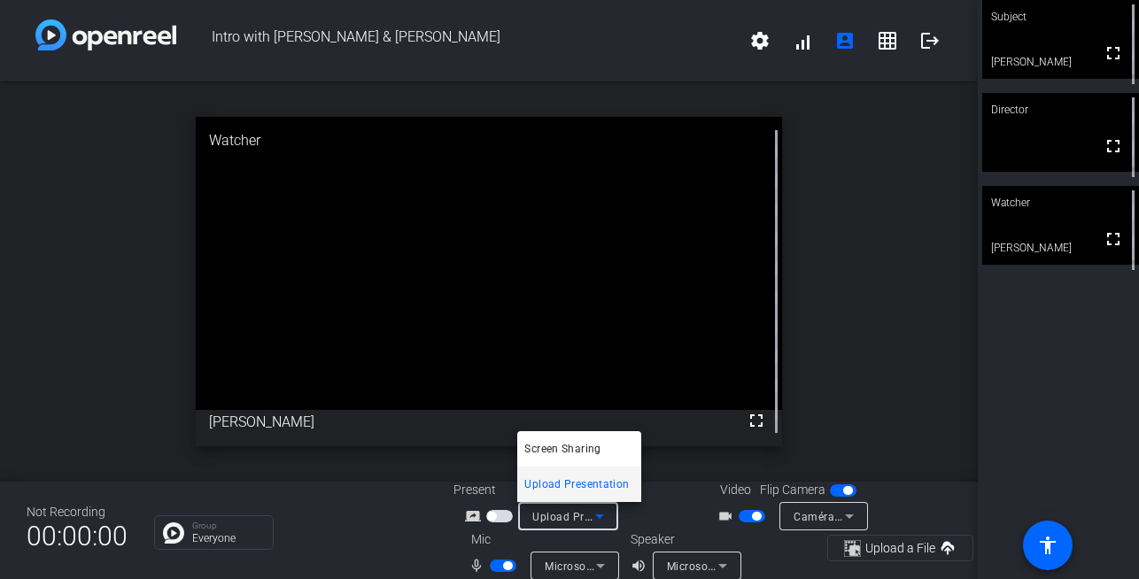
click at [700, 566] on div at bounding box center [569, 289] width 1139 height 579
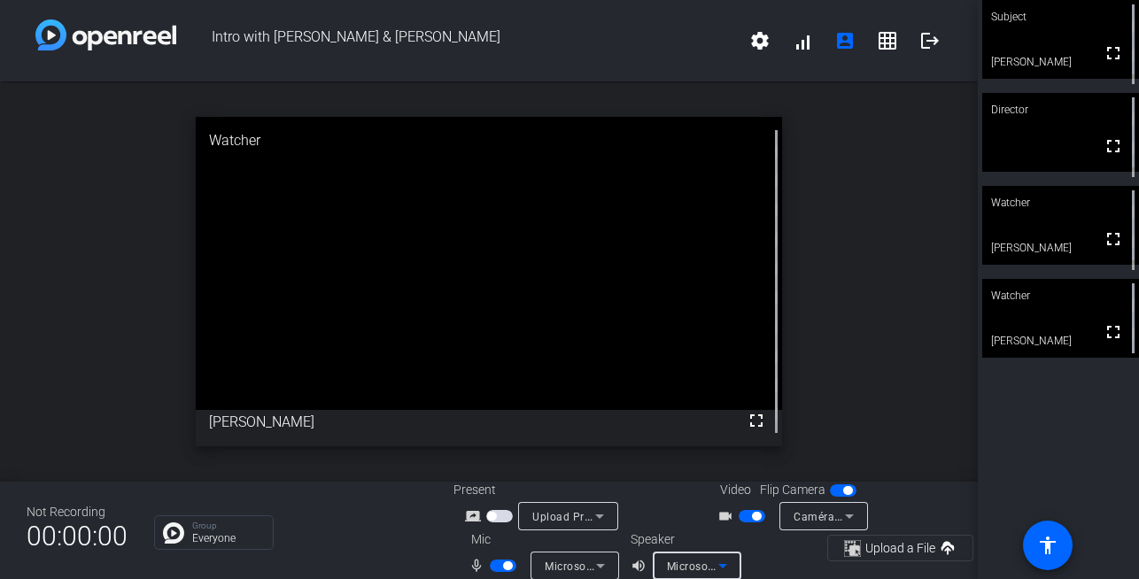
click at [717, 561] on icon at bounding box center [722, 565] width 21 height 21
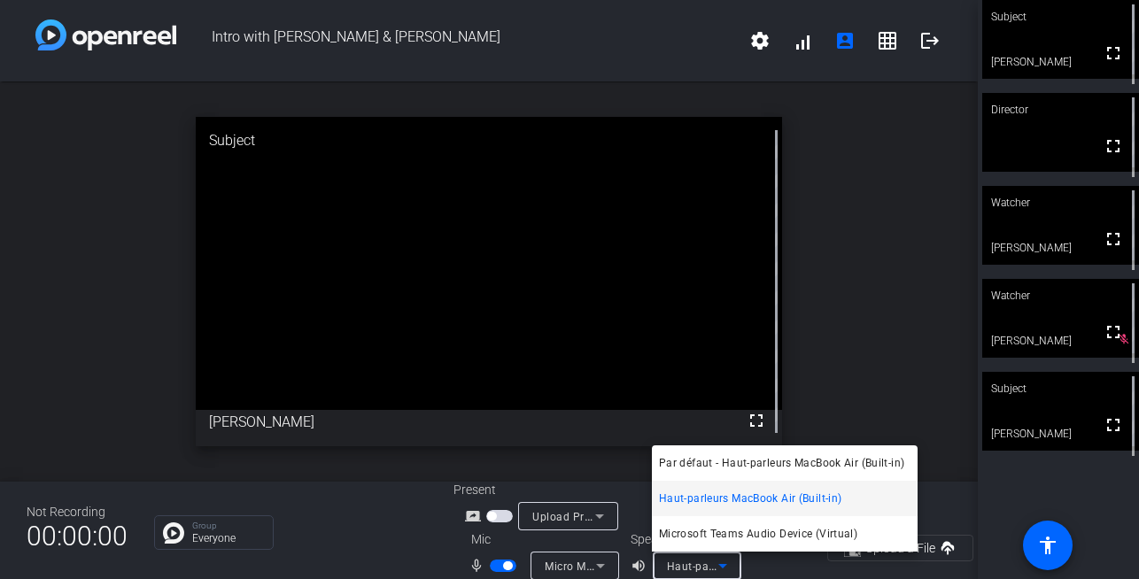
click at [381, 492] on div at bounding box center [569, 289] width 1139 height 579
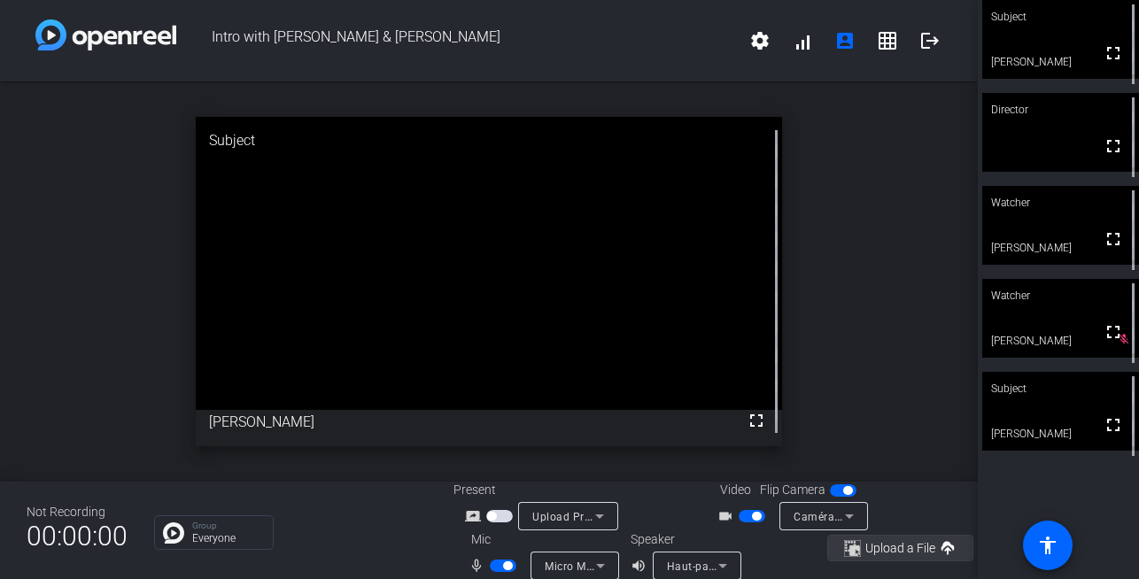
click at [888, 545] on span "Upload a File" at bounding box center [900, 548] width 70 height 13
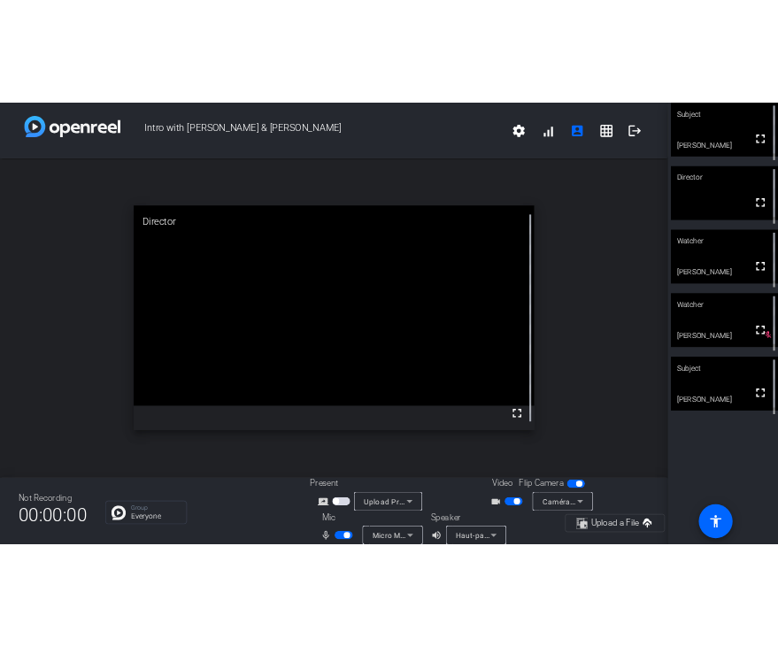
scroll to position [20, 0]
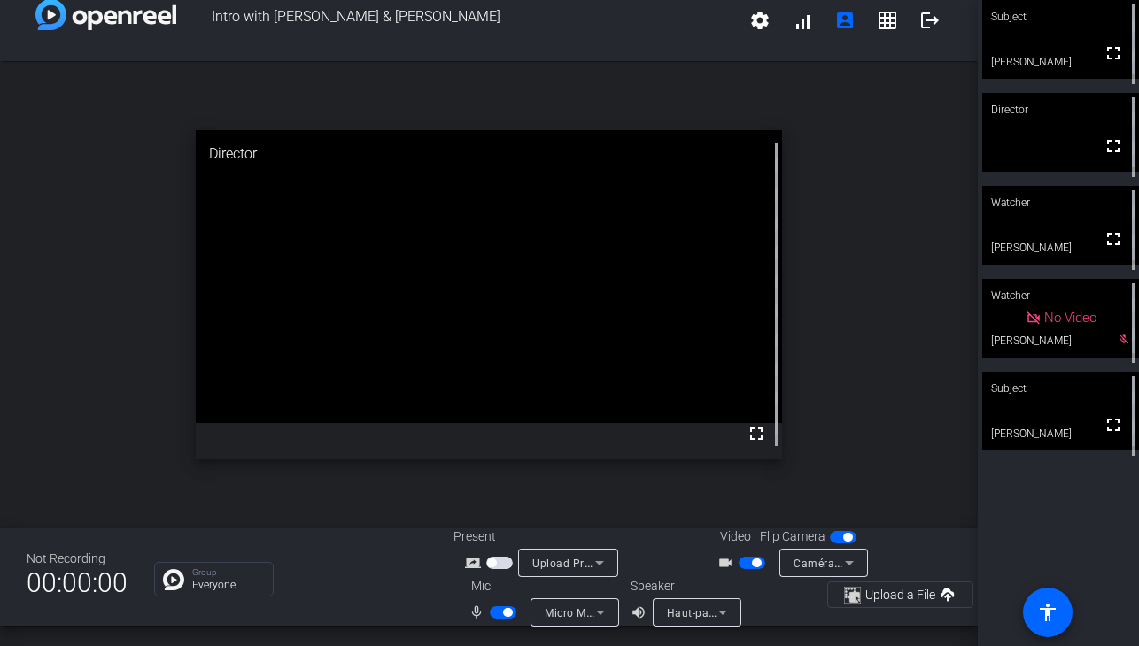
click at [502, 562] on span "button" at bounding box center [499, 563] width 27 height 12
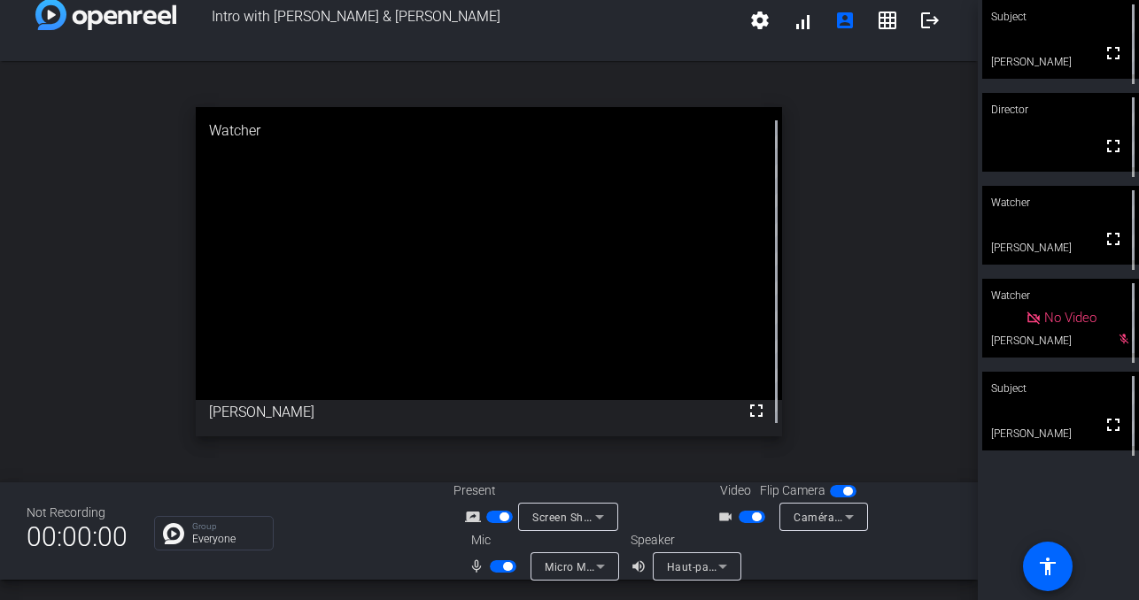
click at [591, 511] on icon at bounding box center [599, 516] width 21 height 21
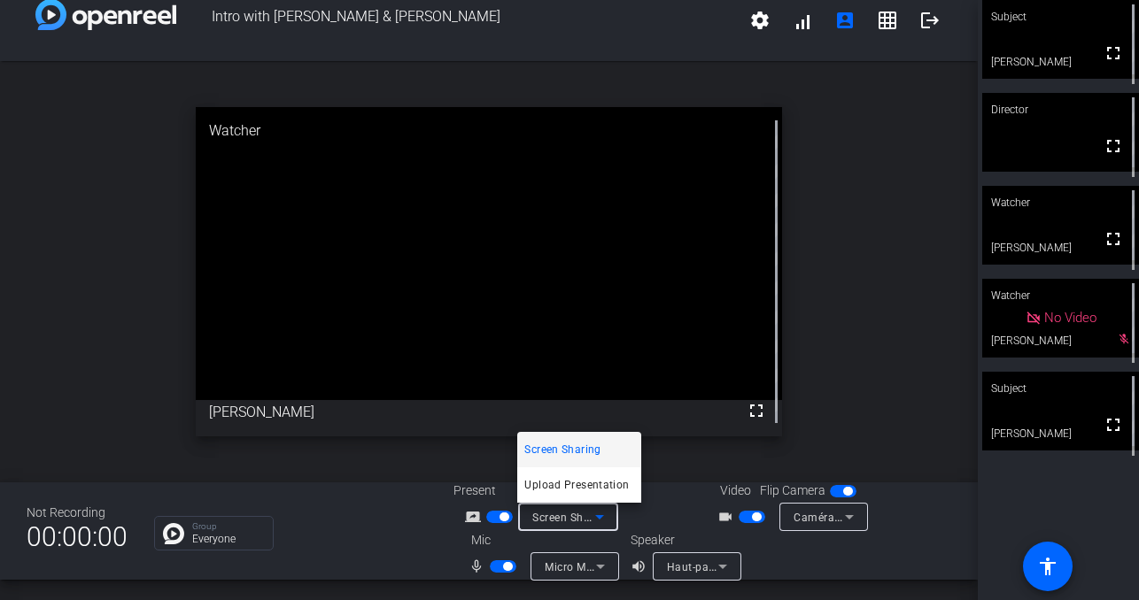
click at [429, 499] on div at bounding box center [569, 300] width 1139 height 600
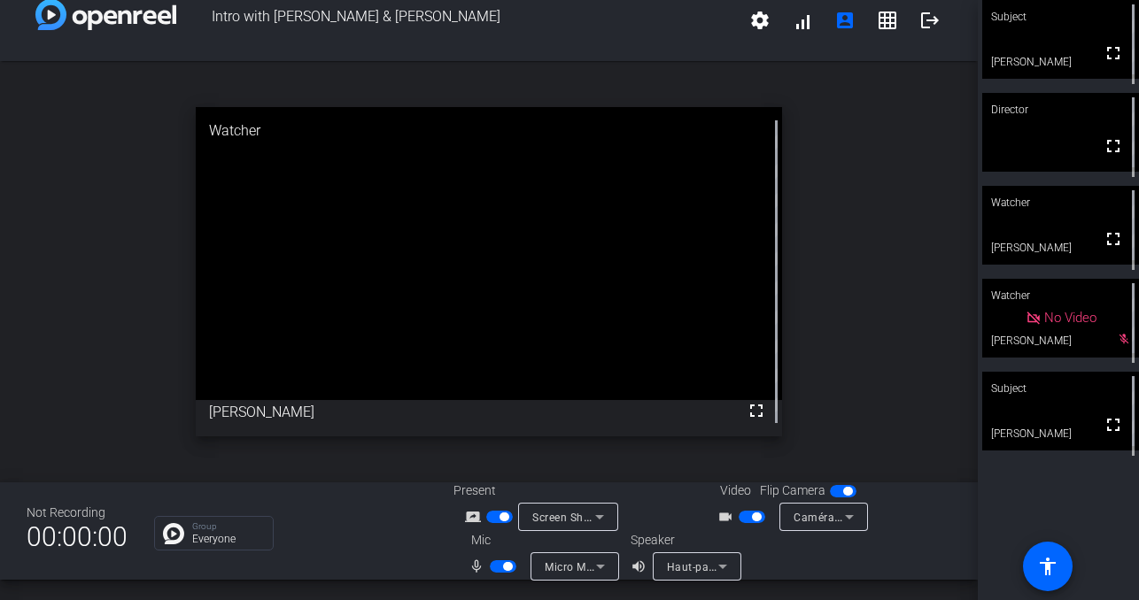
click at [597, 519] on icon at bounding box center [599, 516] width 21 height 21
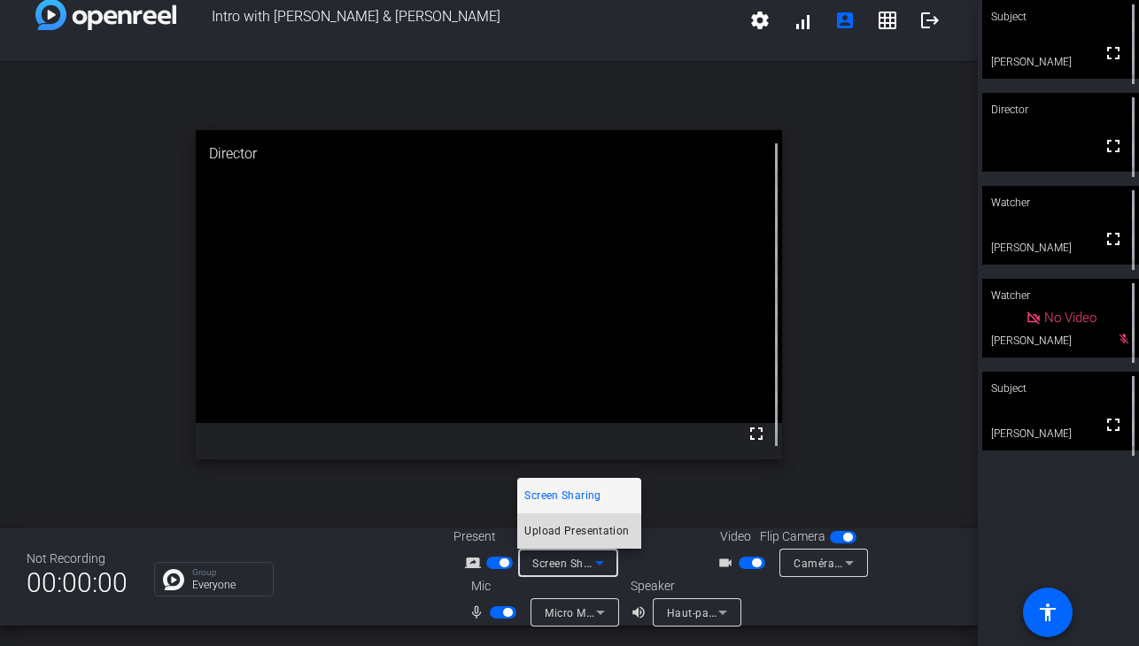
click at [573, 532] on span "Upload Presentation" at bounding box center [576, 531] width 104 height 21
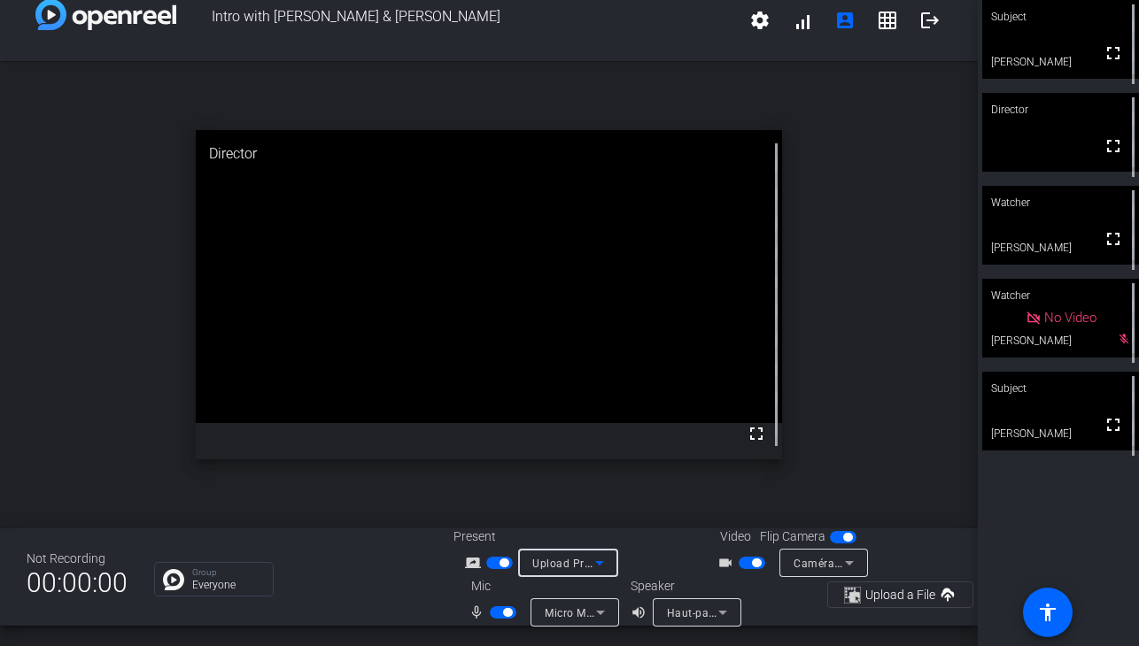
click at [596, 560] on icon at bounding box center [599, 563] width 21 height 21
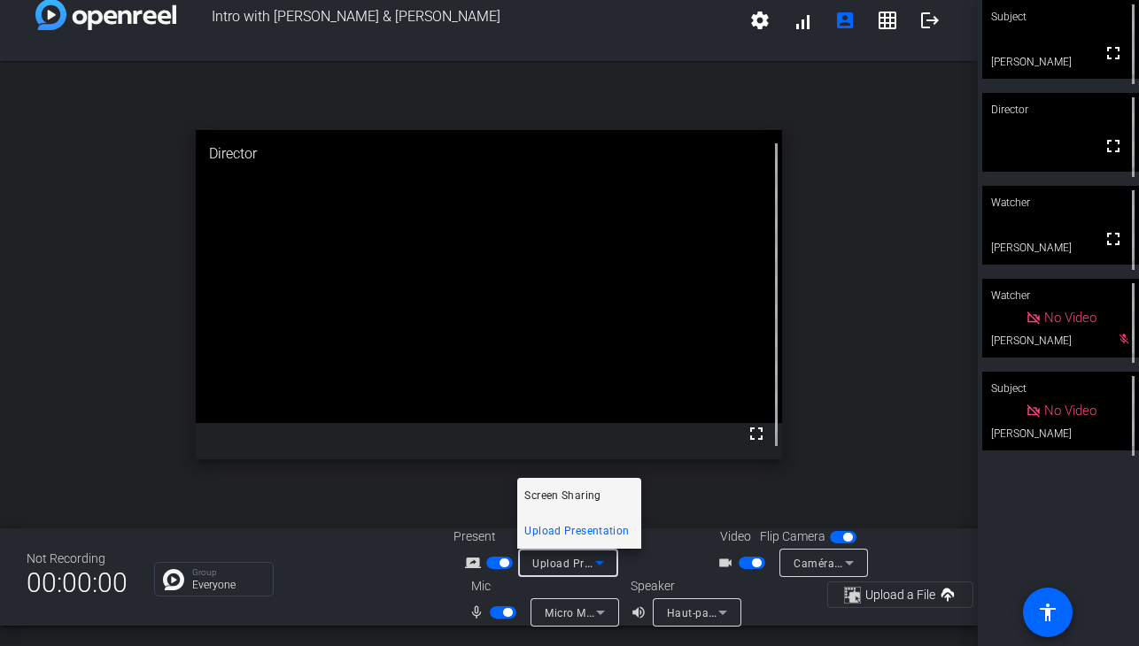
click at [572, 498] on span "Screen Sharing" at bounding box center [562, 495] width 76 height 21
